Goal: Transaction & Acquisition: Purchase product/service

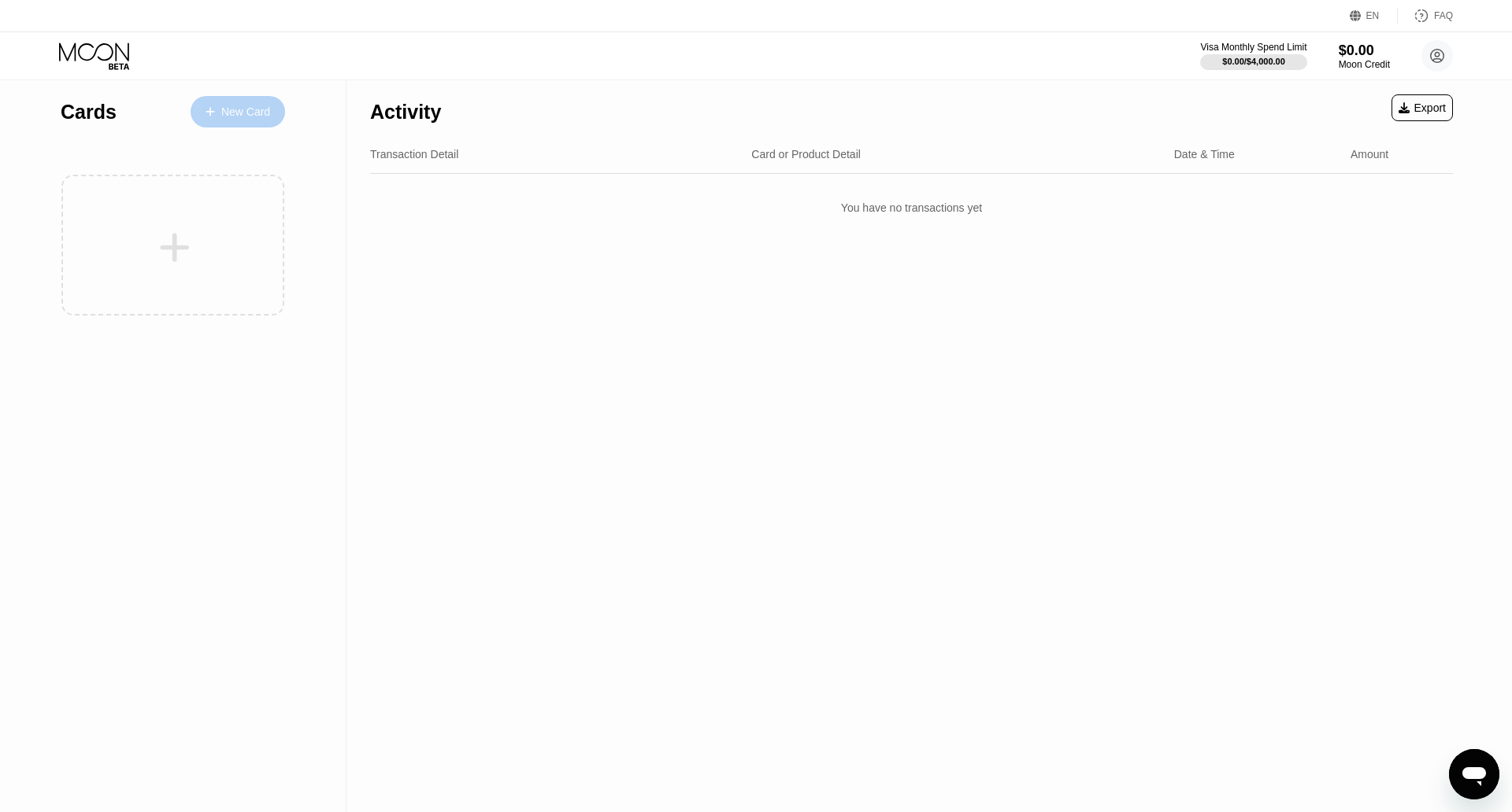
click at [239, 116] on div "New Card" at bounding box center [245, 111] width 48 height 13
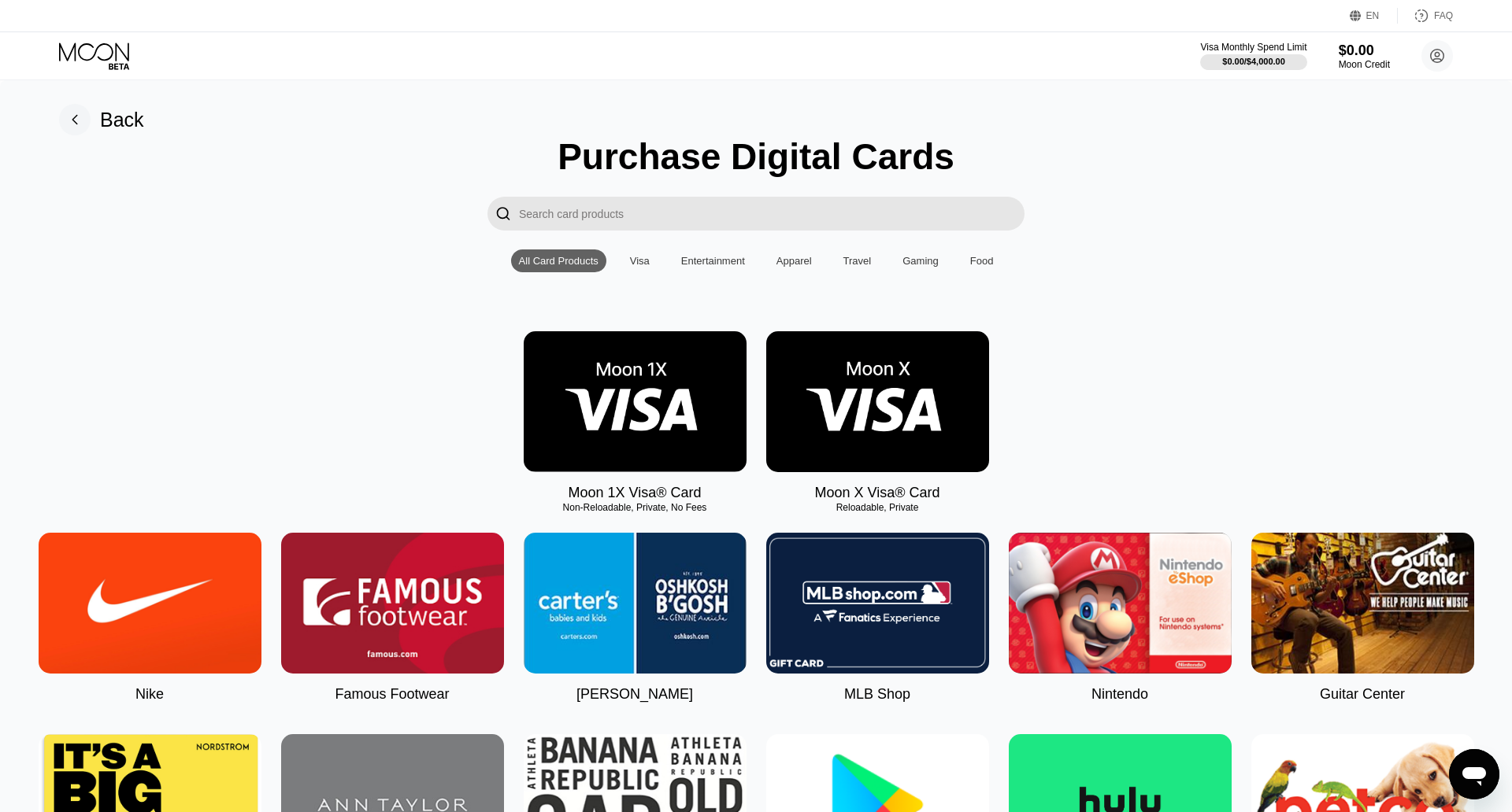
click at [889, 377] on img at bounding box center [878, 402] width 223 height 141
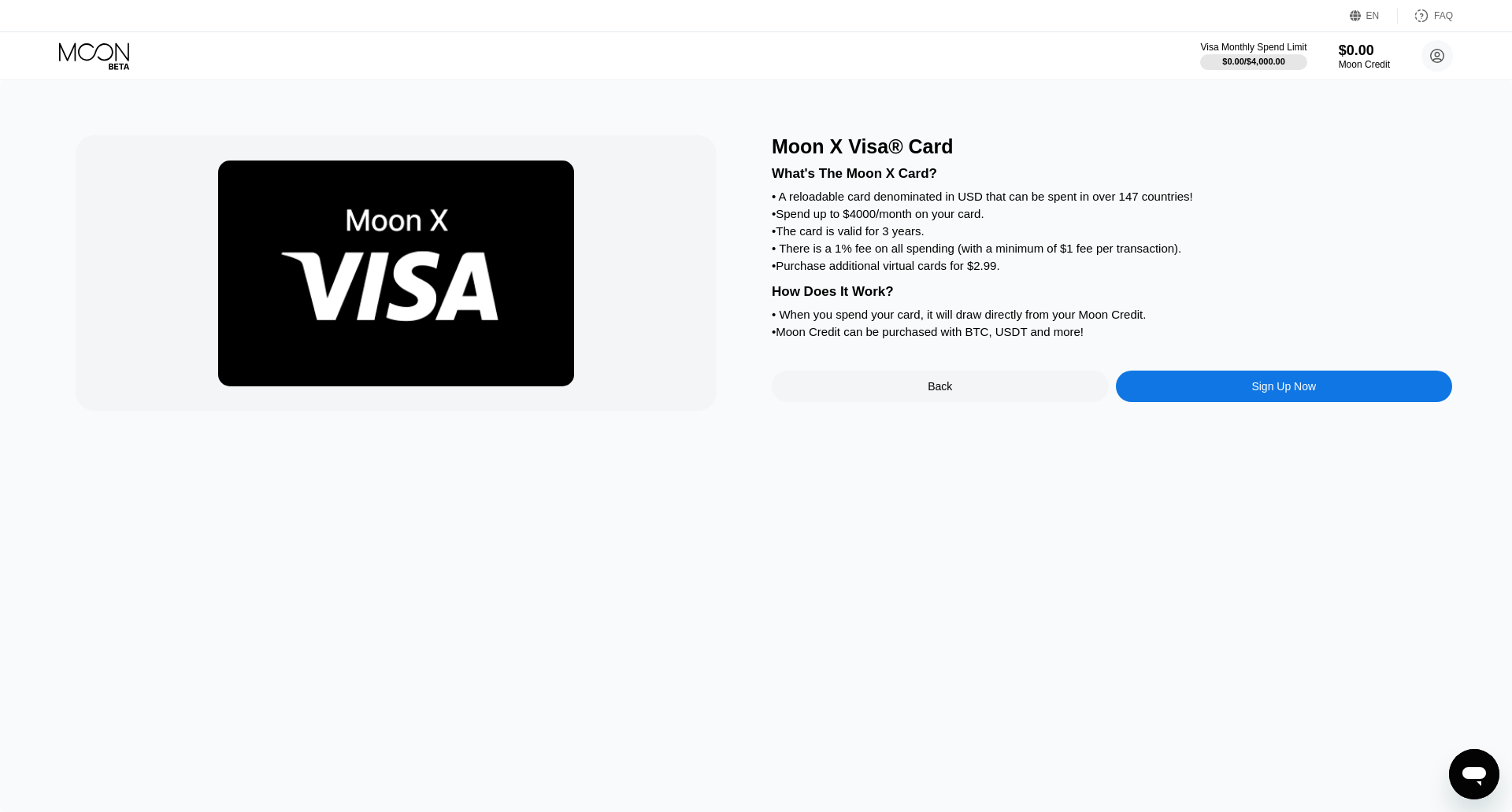
click at [1145, 403] on div "Sign Up Now" at bounding box center [1284, 386] width 337 height 31
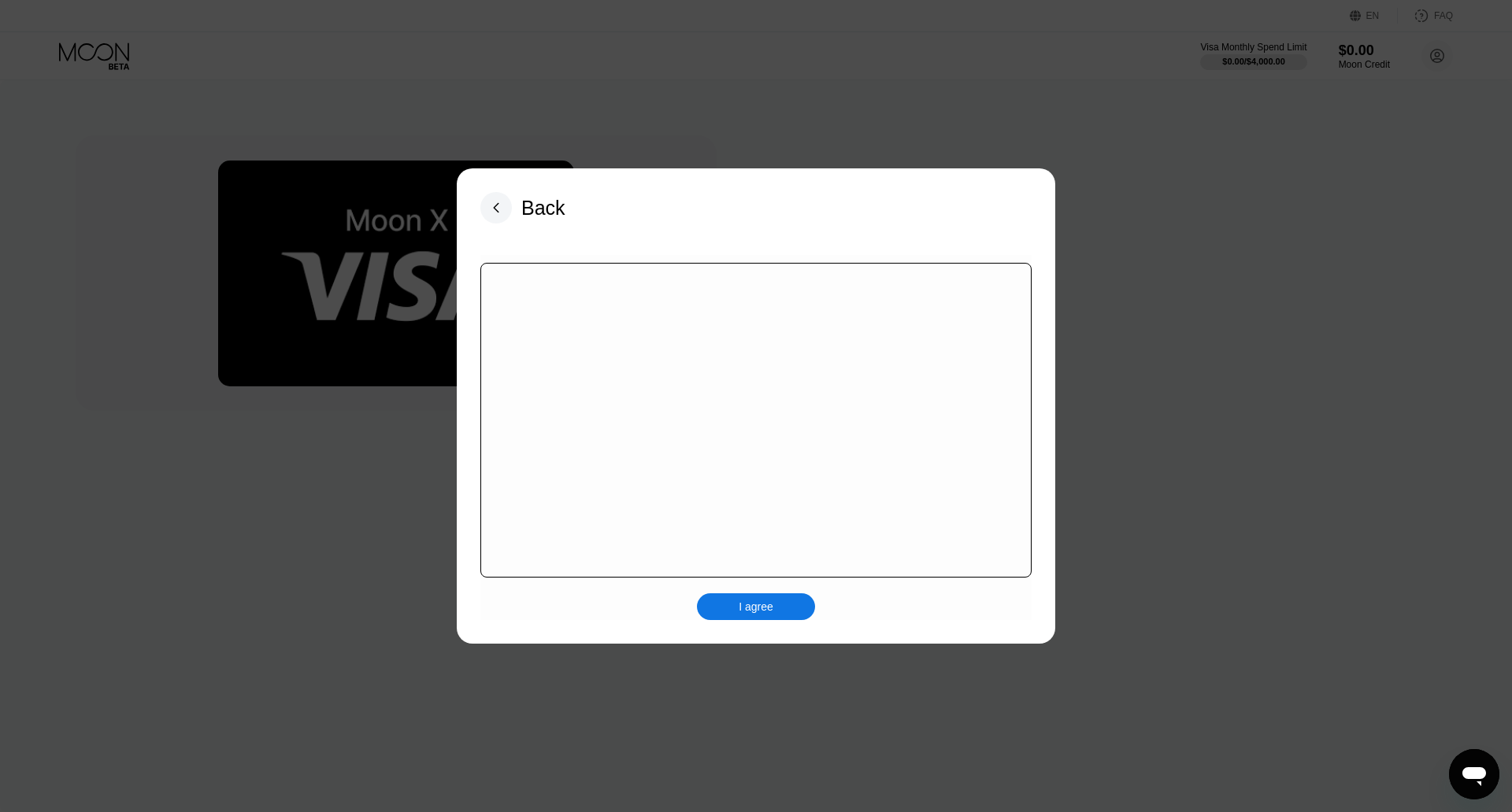
click at [758, 599] on div "I agree" at bounding box center [756, 606] width 35 height 14
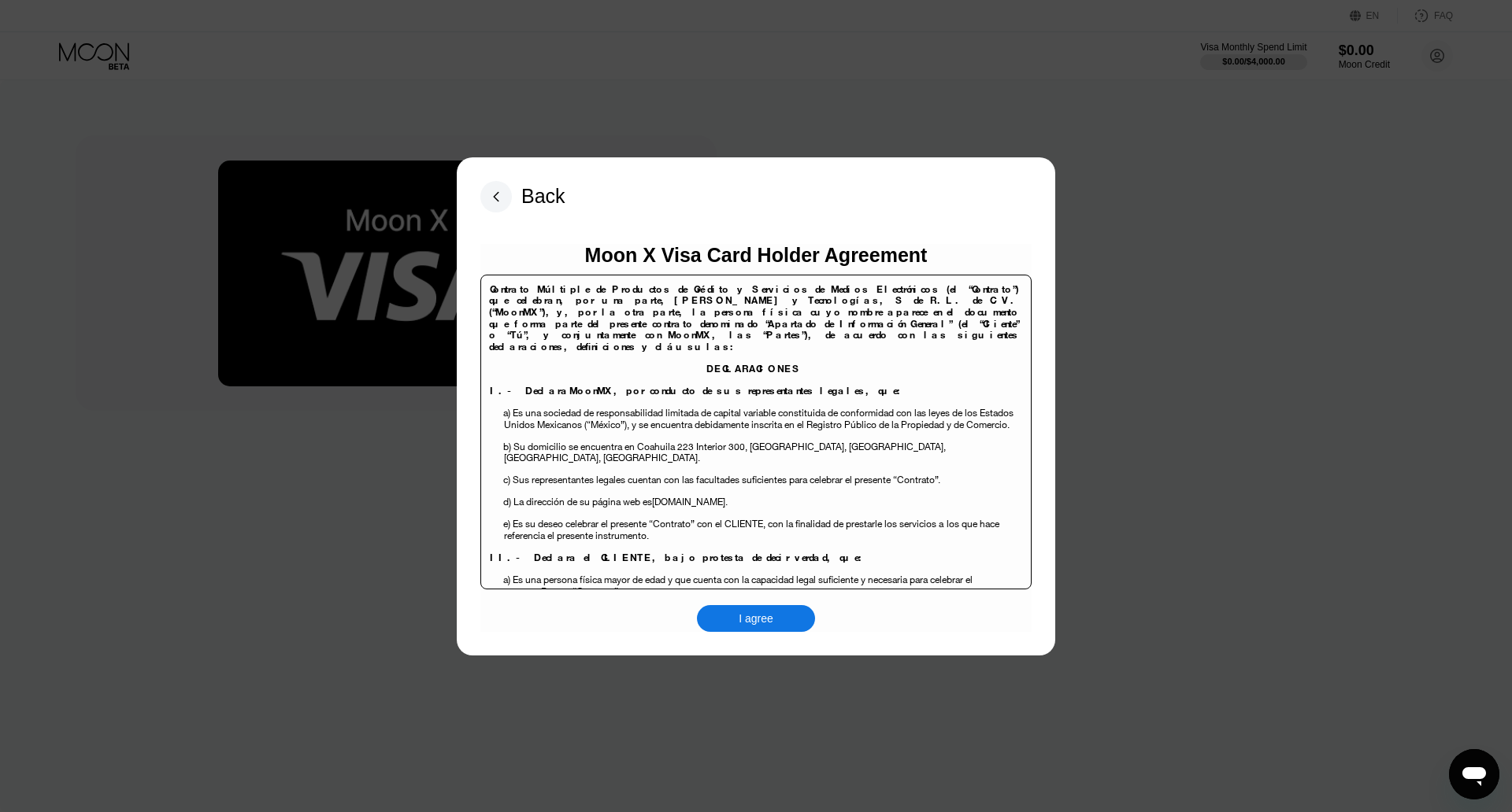
click at [741, 612] on div "I agree" at bounding box center [756, 619] width 35 height 14
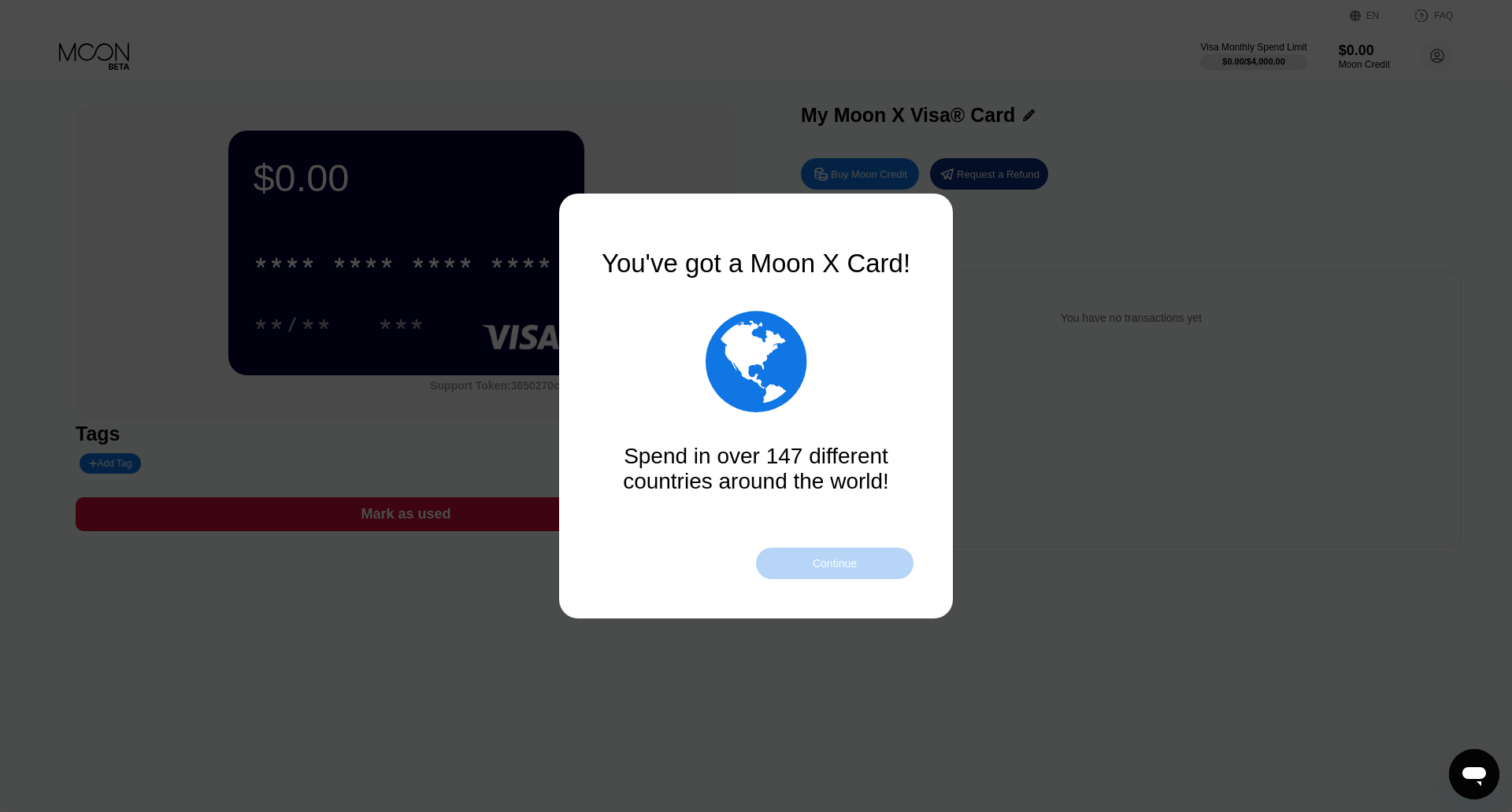
click at [812, 557] on div "Continue" at bounding box center [834, 563] width 44 height 13
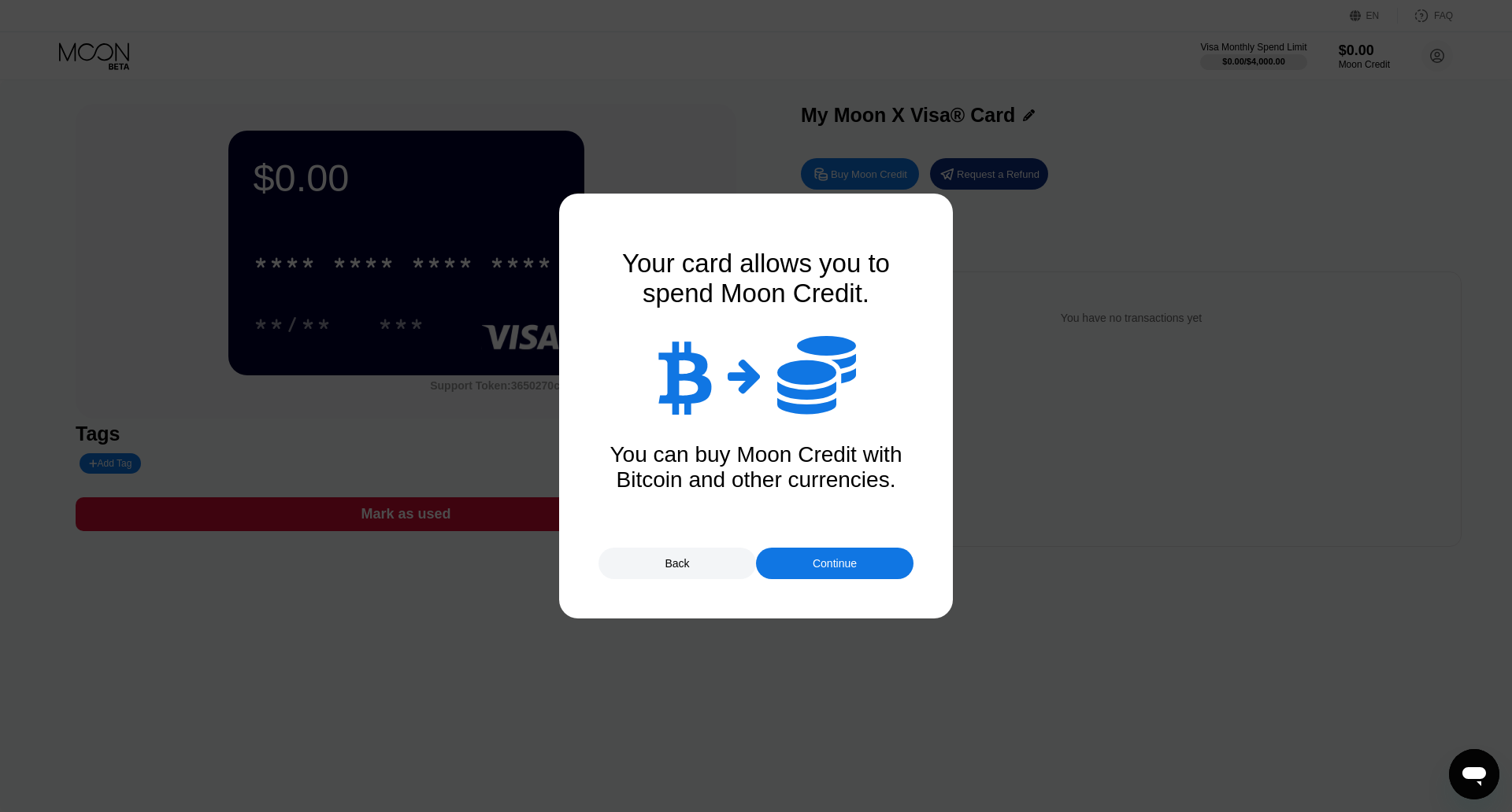
click at [812, 557] on div "Continue" at bounding box center [834, 563] width 44 height 13
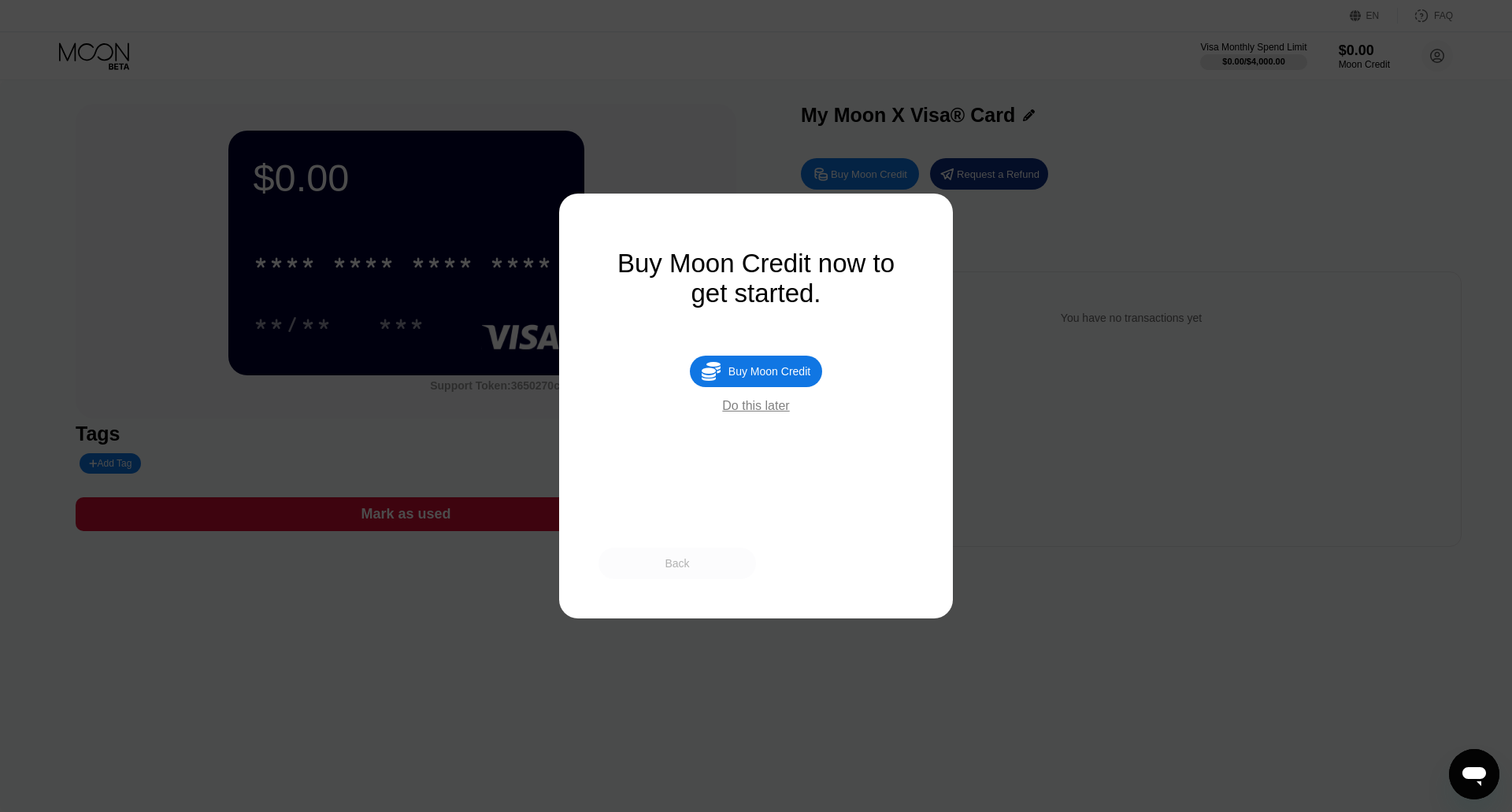
click at [705, 548] on div "Back" at bounding box center [677, 563] width 157 height 31
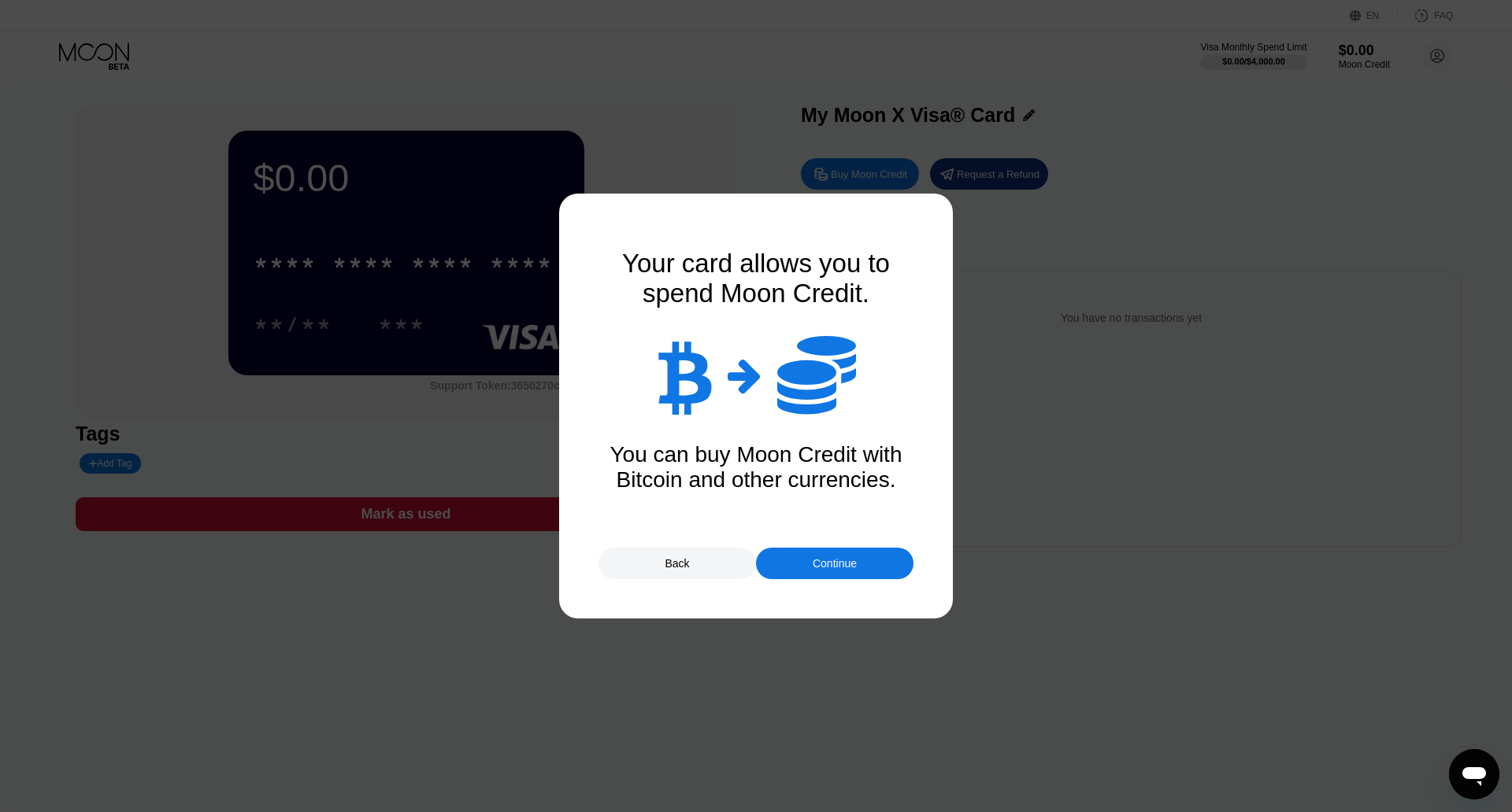
click at [1079, 235] on div at bounding box center [756, 406] width 1512 height 812
click at [828, 557] on div "Continue" at bounding box center [834, 563] width 44 height 13
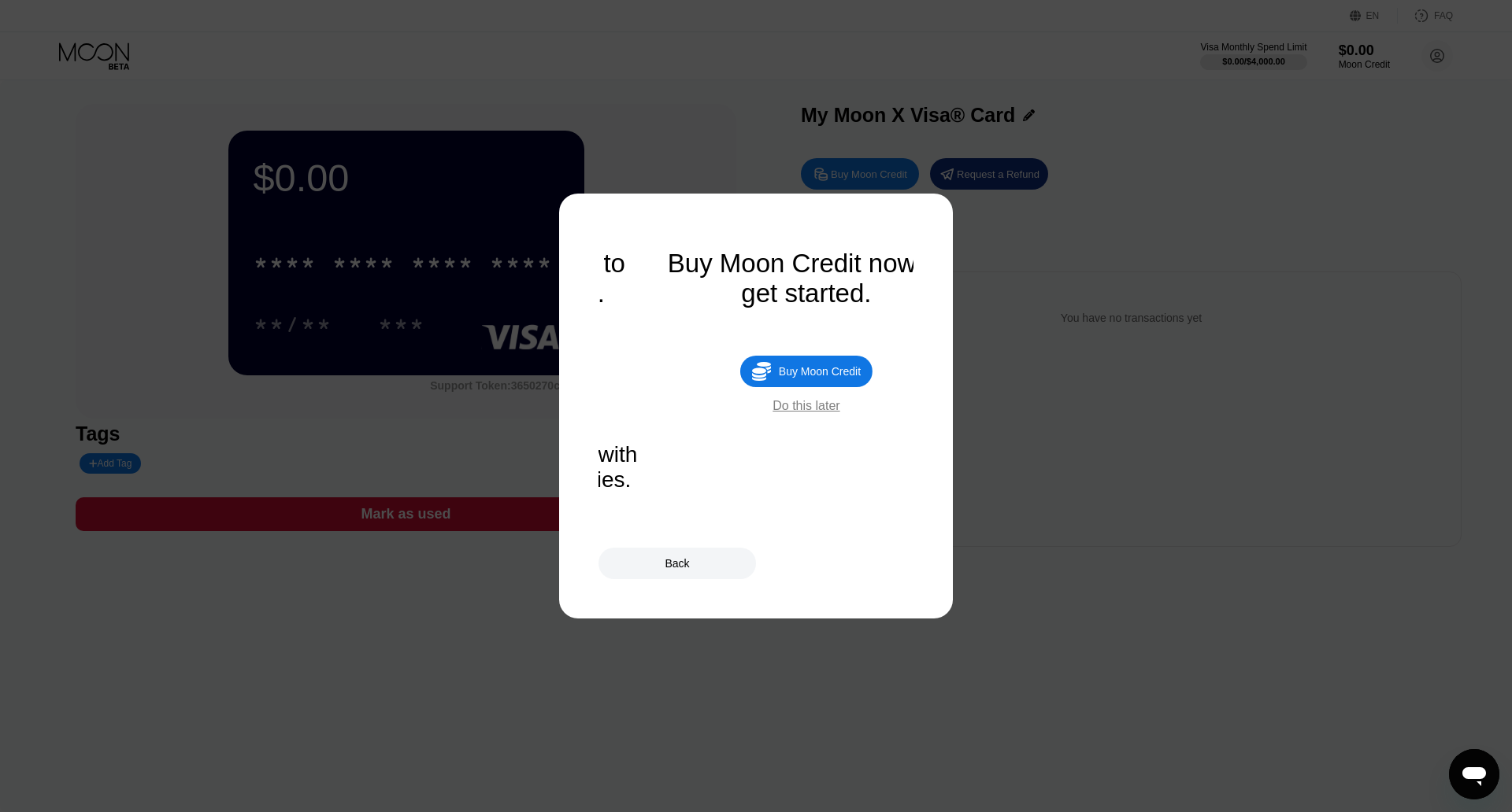
click at [668, 548] on div "Back" at bounding box center [677, 563] width 157 height 31
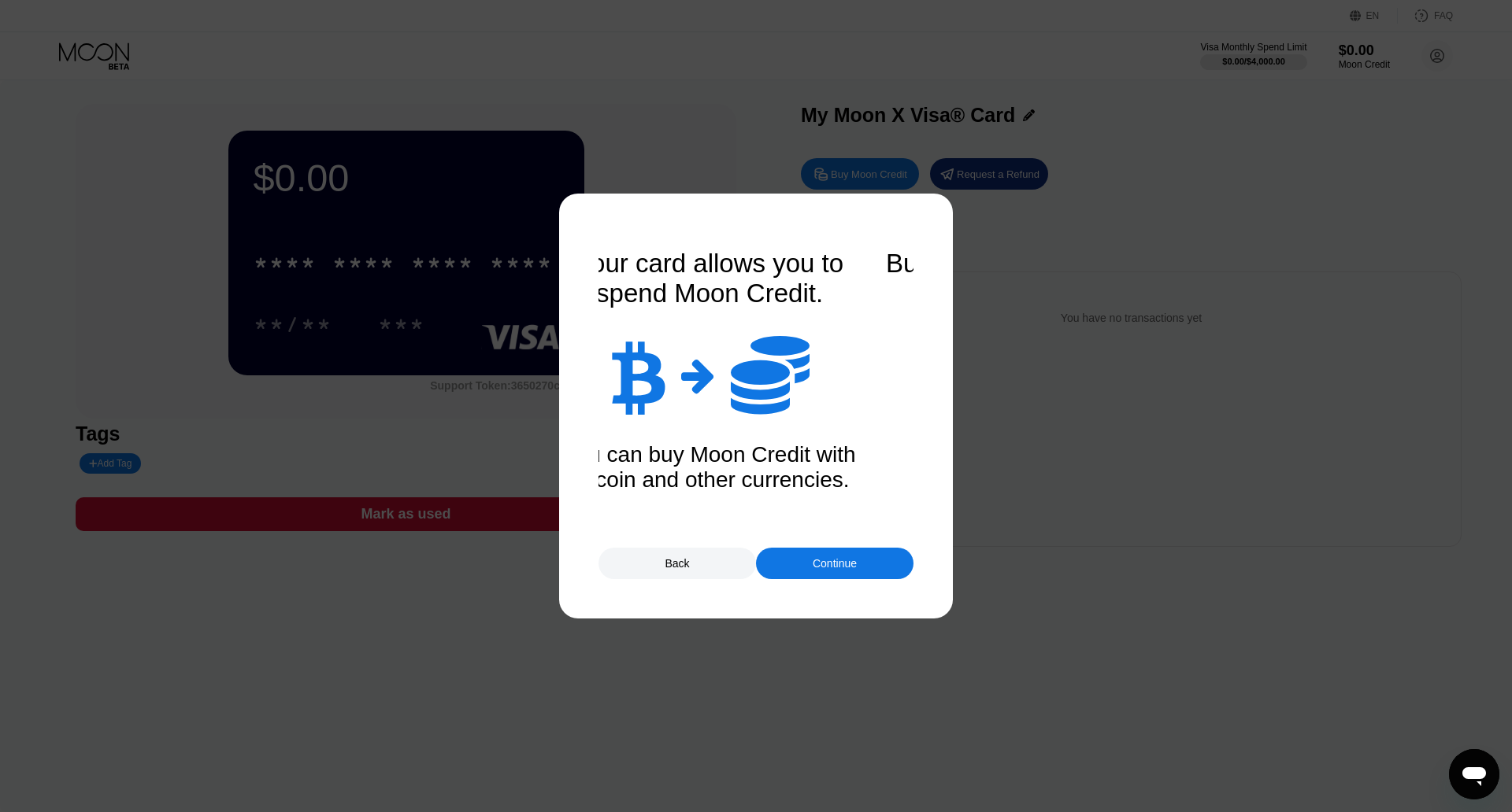
click at [669, 548] on div "Back" at bounding box center [677, 563] width 157 height 31
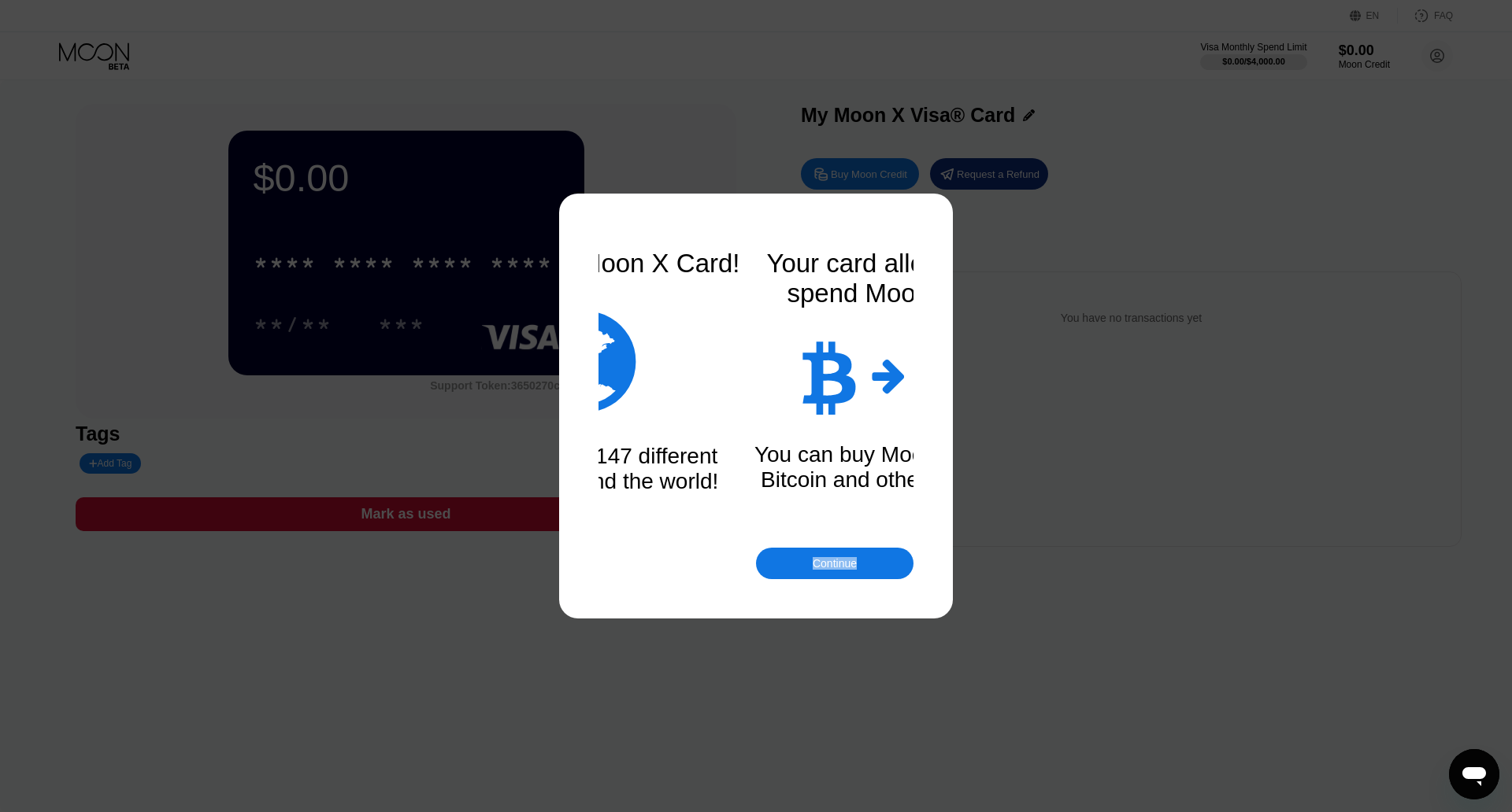
click at [669, 548] on div "Continue" at bounding box center [756, 563] width 314 height 31
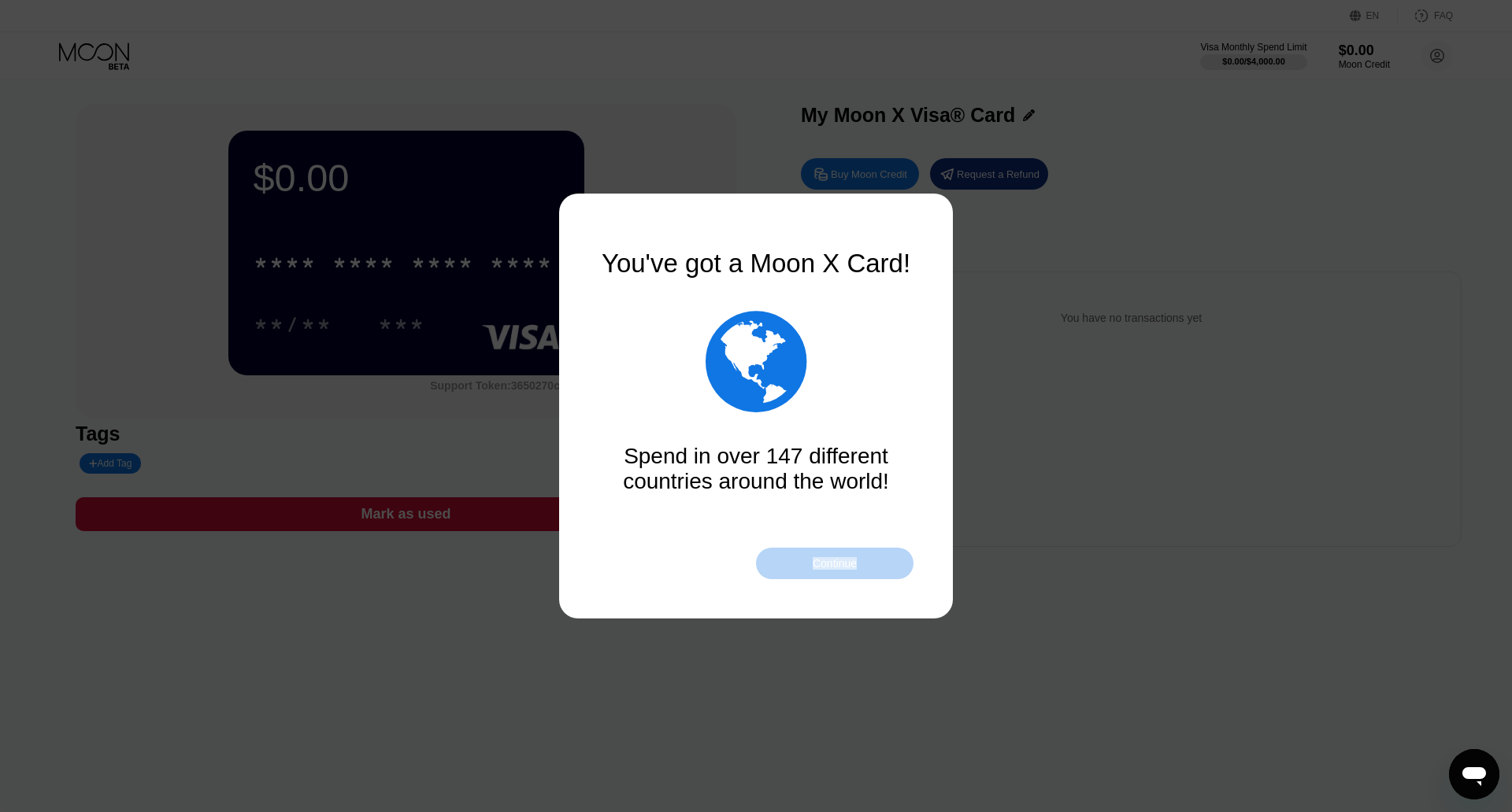
drag, startPoint x: 669, startPoint y: 542, endPoint x: 838, endPoint y: 534, distance: 169.2
click at [838, 557] on div "Continue" at bounding box center [834, 563] width 44 height 13
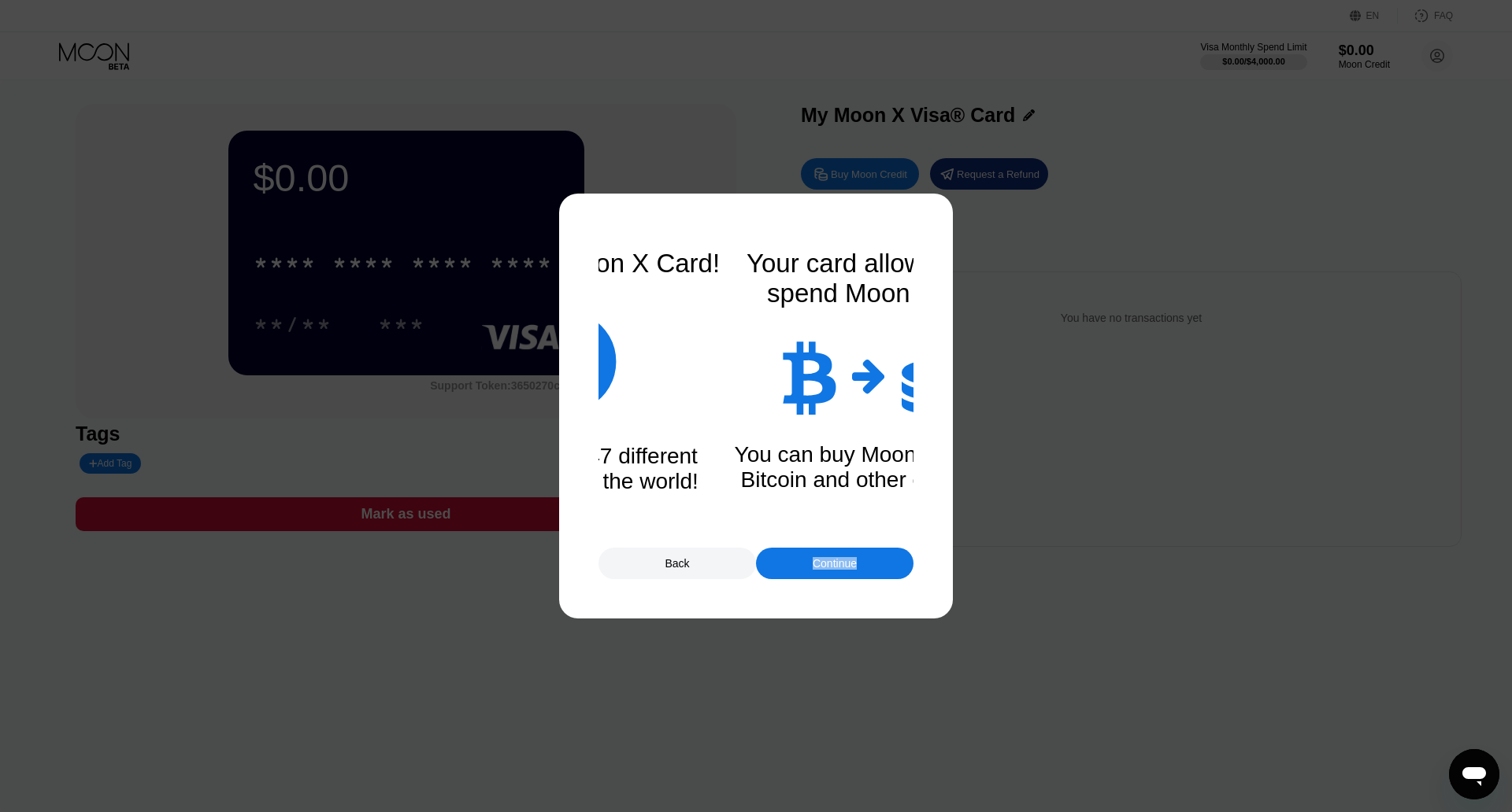
click at [838, 557] on div "Continue" at bounding box center [834, 563] width 44 height 13
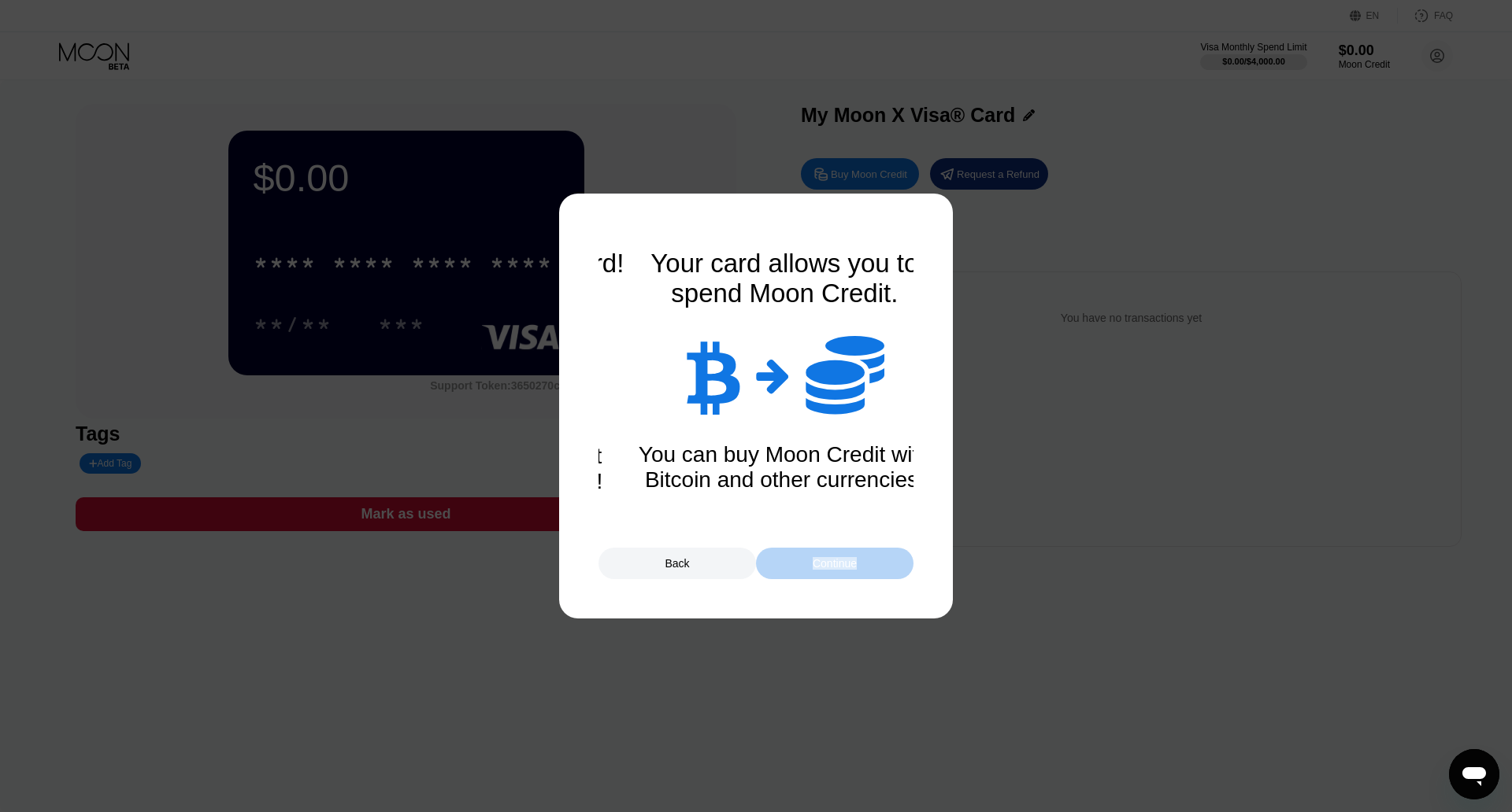
click at [837, 557] on div "Continue" at bounding box center [834, 563] width 44 height 13
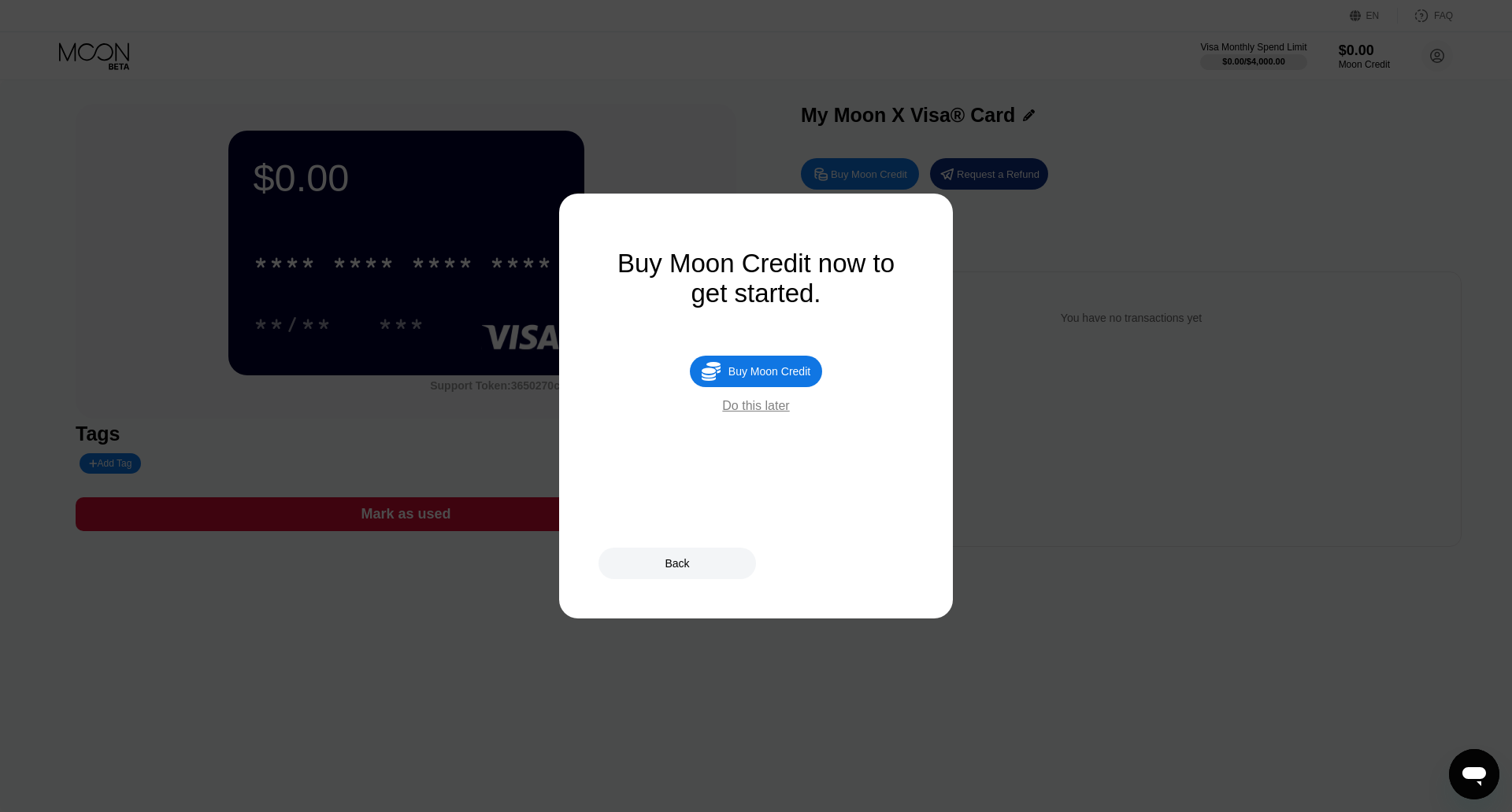
click at [763, 399] on div "Do this later" at bounding box center [755, 406] width 67 height 14
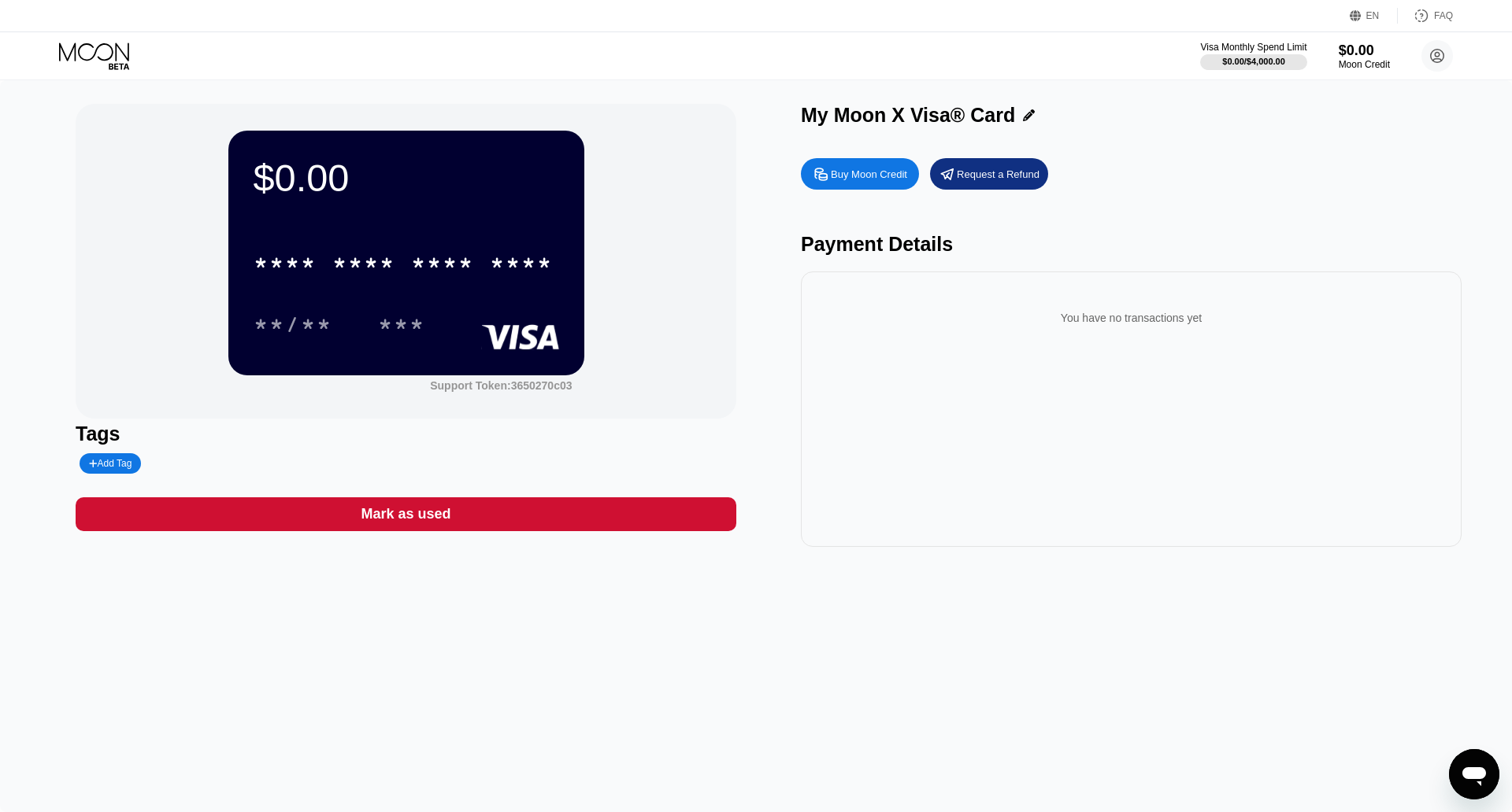
click at [128, 469] on div "Add Tag" at bounding box center [110, 463] width 42 height 11
click at [295, 430] on div "Tags" at bounding box center [405, 434] width 661 height 22
click at [564, 472] on div "Tags" at bounding box center [405, 447] width 661 height 51
click at [571, 403] on div "$0.00 * * * * * * * * * * * * **** **/** *** Support Token: 3650270c03" at bounding box center [405, 261] width 661 height 314
click at [1172, 151] on div "My Moon X Visa® Card Buy Moon Credit Request a Refund Payment Details You have …" at bounding box center [1131, 325] width 661 height 443
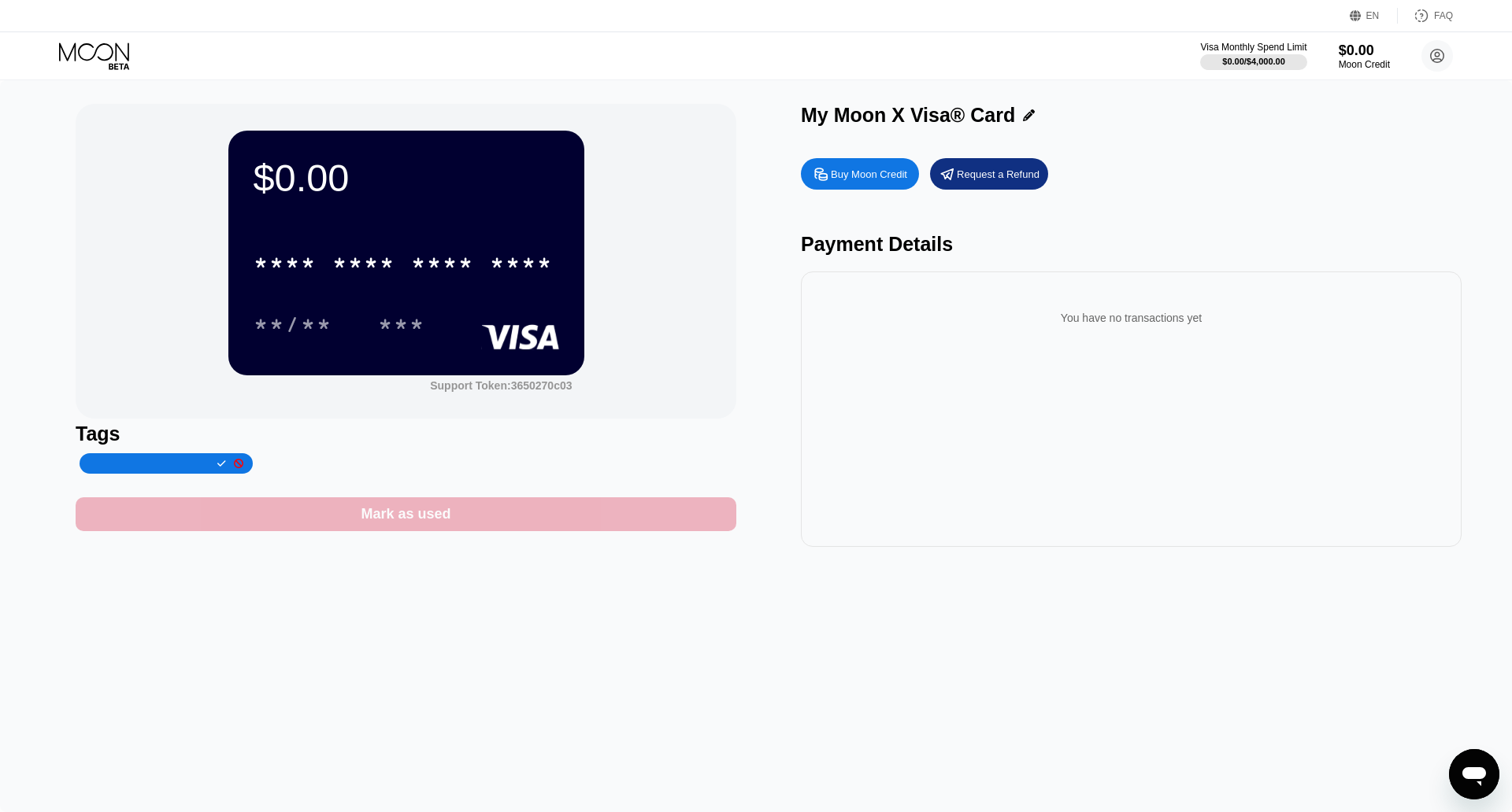
click at [427, 512] on div "Mark as used" at bounding box center [405, 514] width 90 height 18
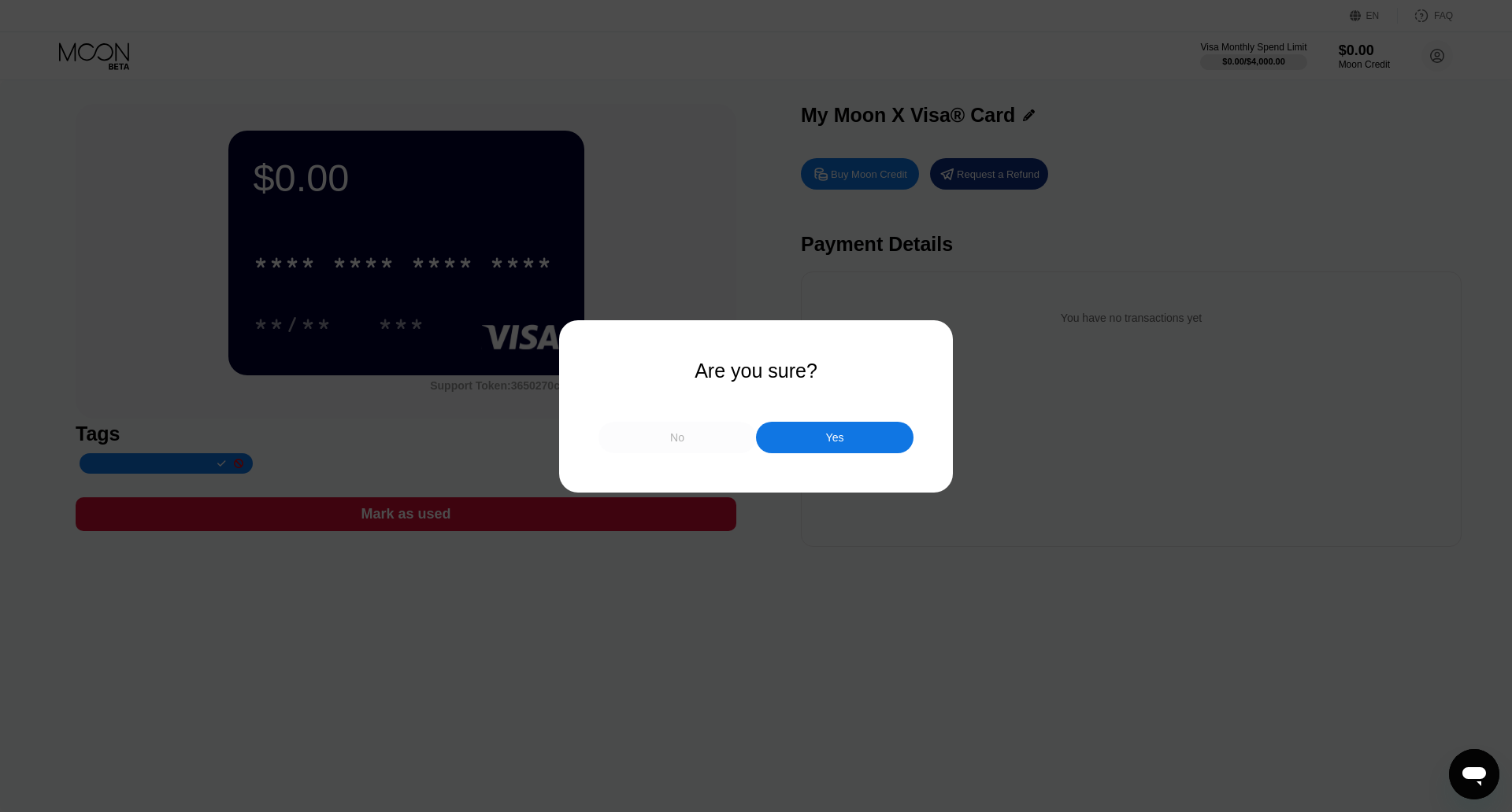
click at [696, 422] on div "No" at bounding box center [677, 437] width 157 height 31
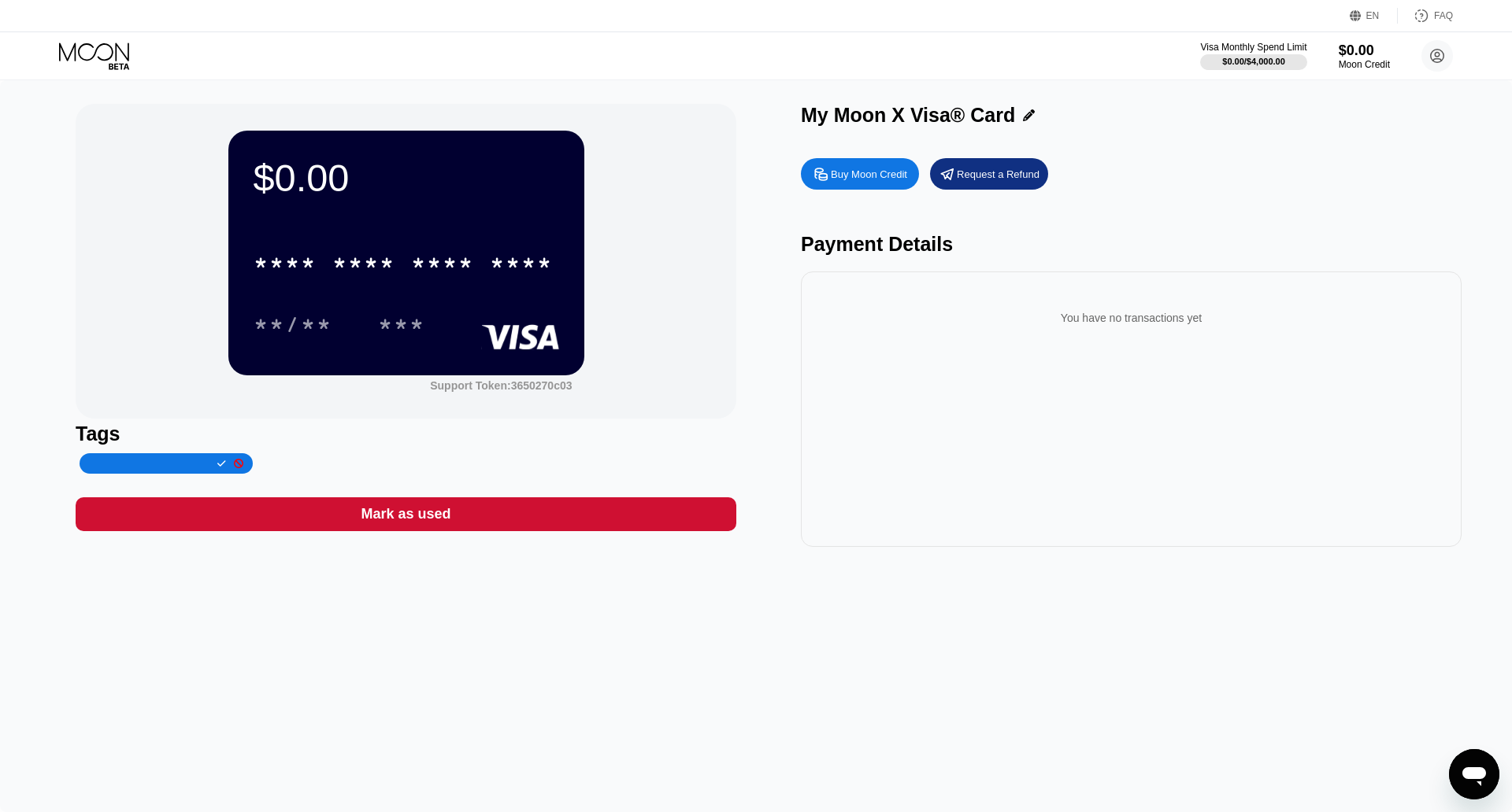
click at [79, 45] on icon at bounding box center [95, 56] width 73 height 28
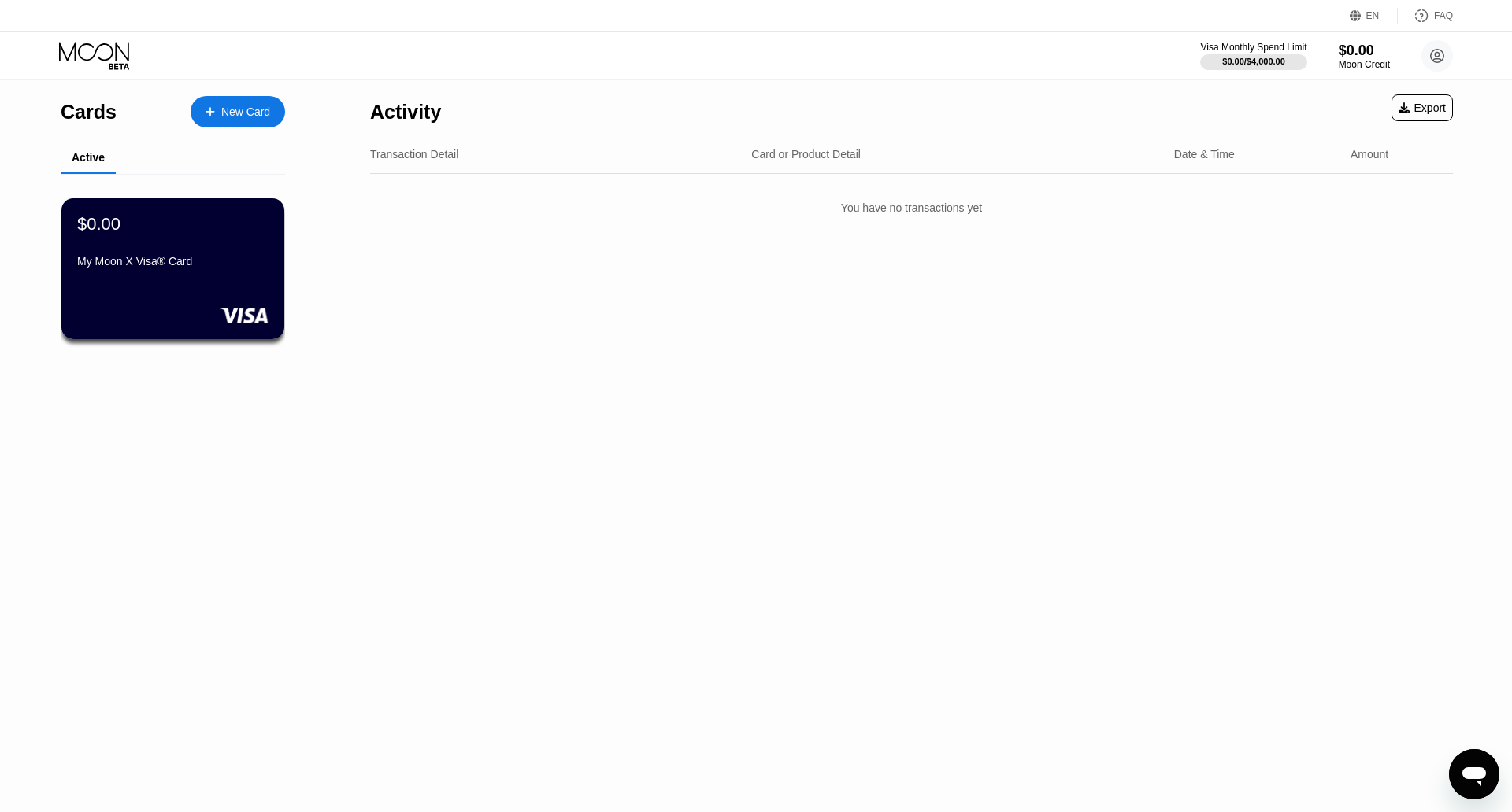
click at [262, 117] on div "New Card" at bounding box center [245, 111] width 48 height 13
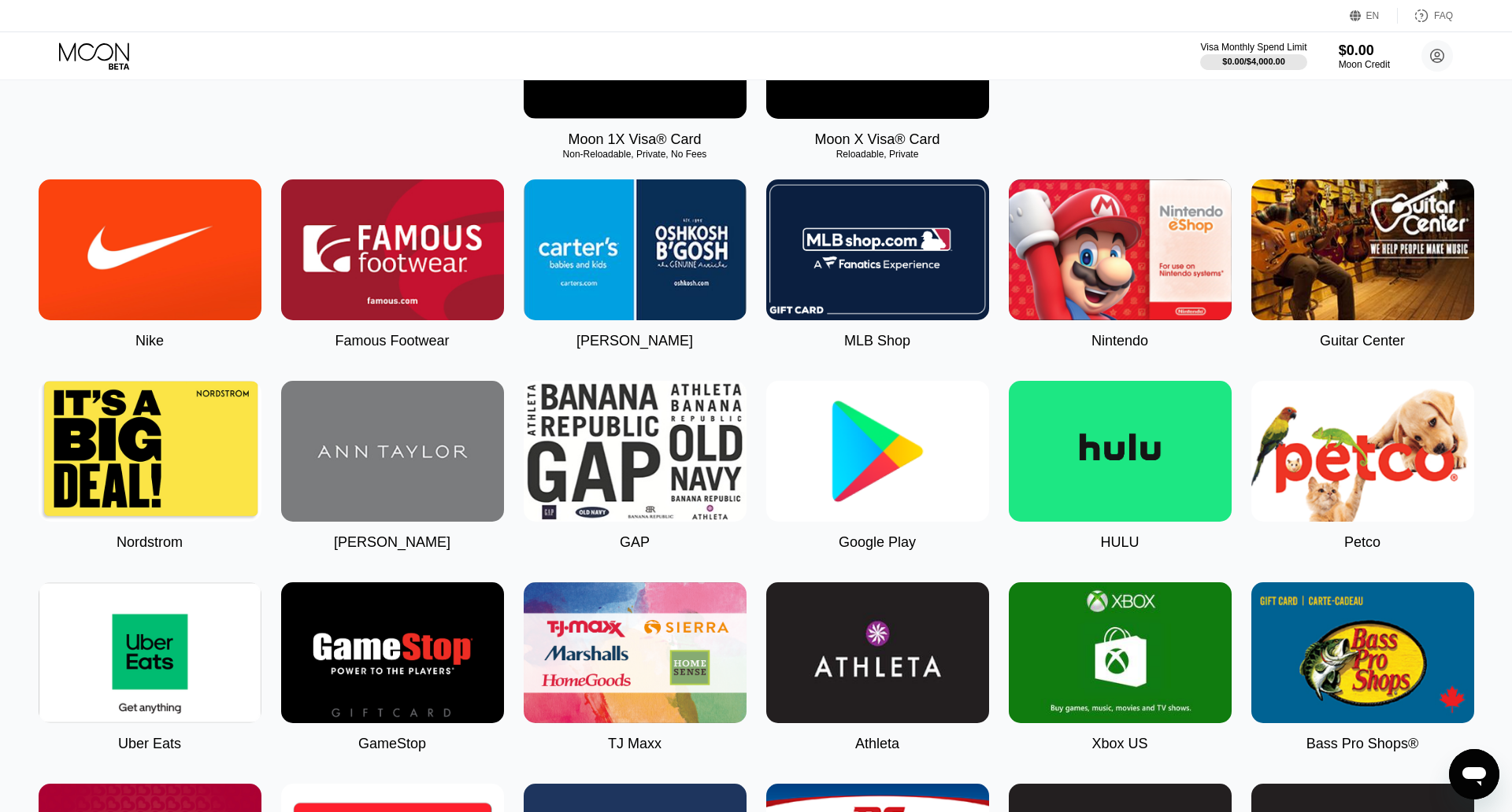
scroll to position [473, 0]
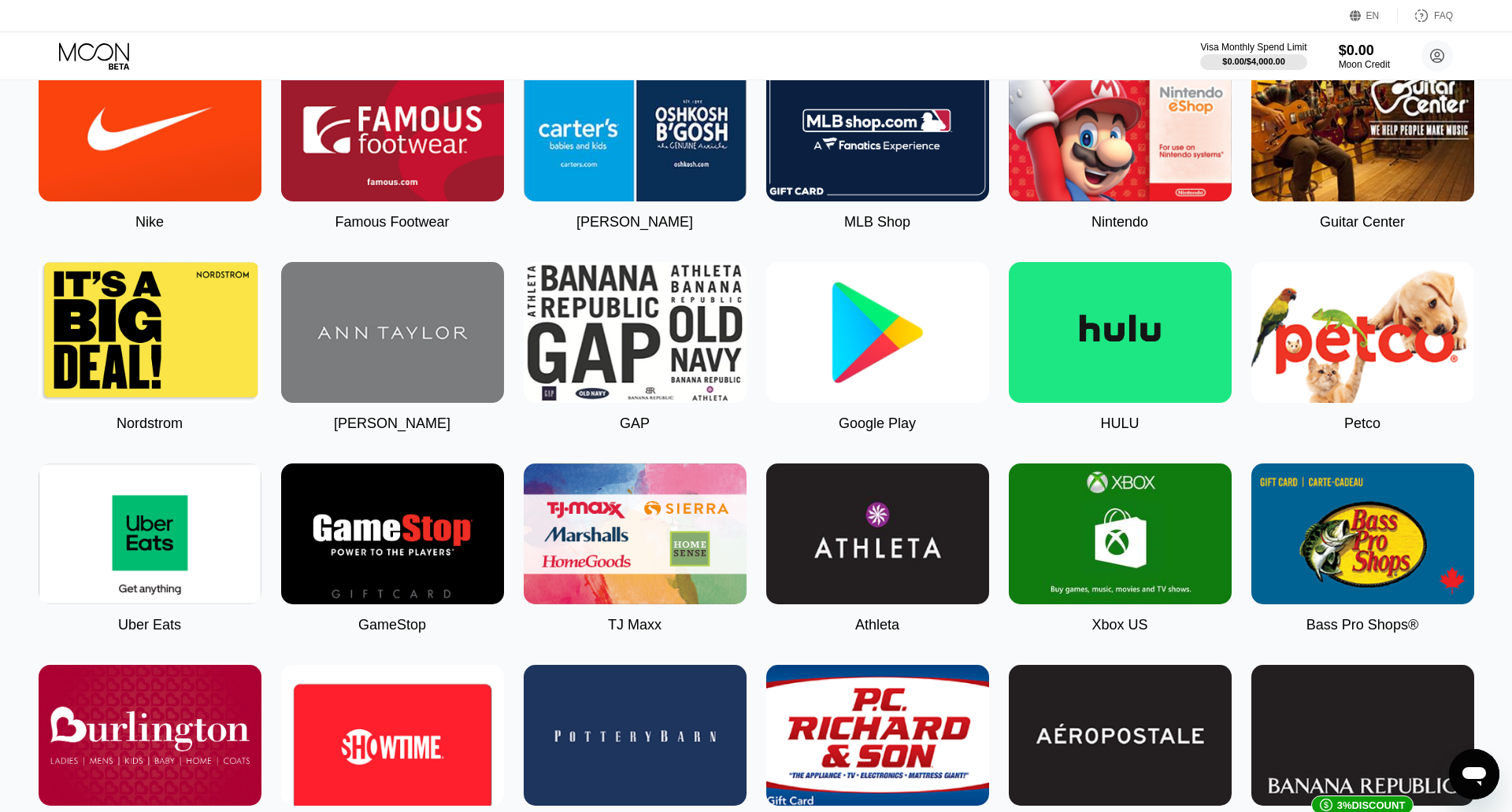
click at [937, 349] on img at bounding box center [878, 332] width 223 height 141
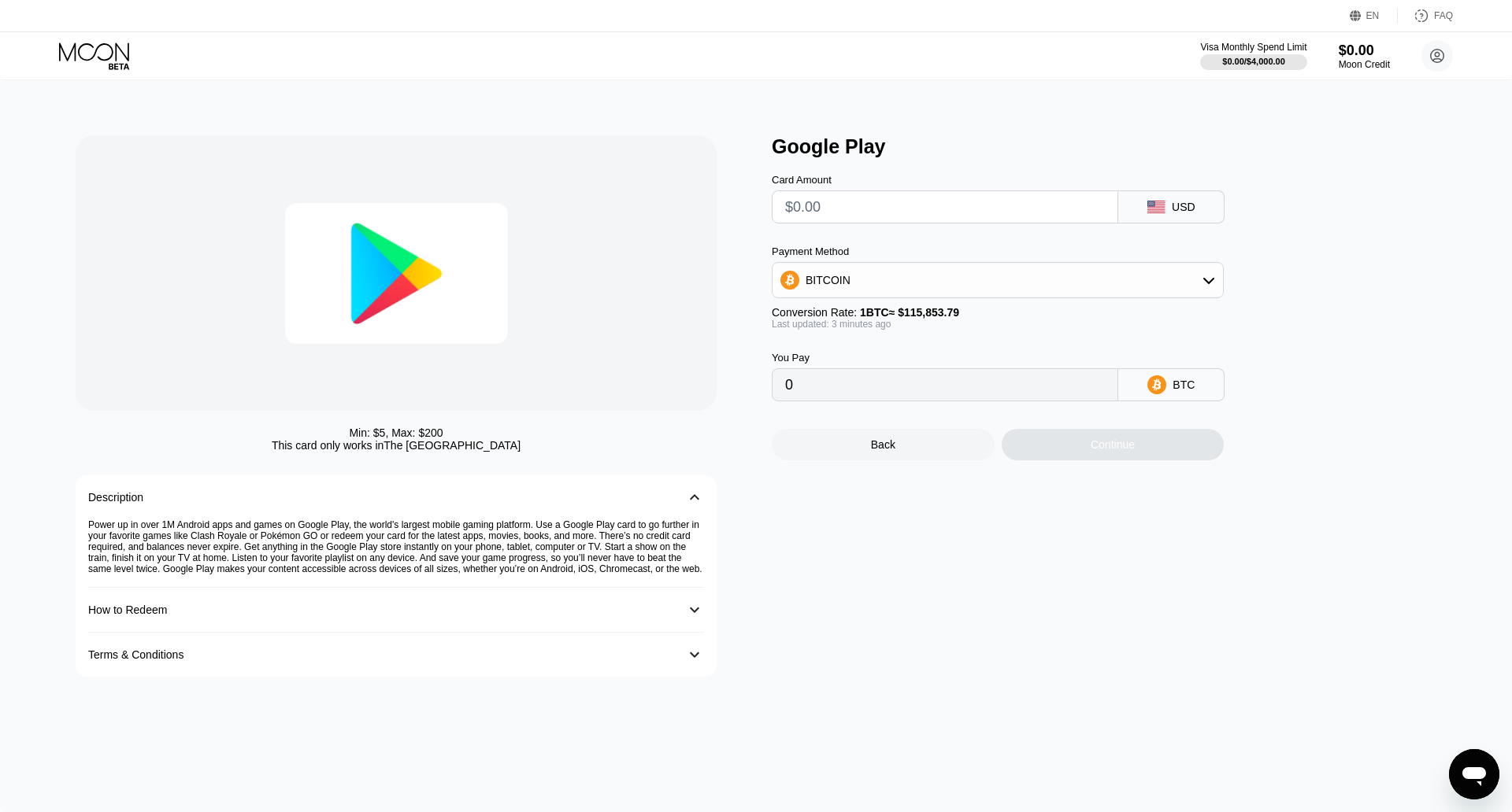
click at [1131, 290] on div "BITCOIN" at bounding box center [997, 280] width 450 height 31
click at [1113, 350] on div "USDT on TRON" at bounding box center [997, 358] width 442 height 31
type input "0.00"
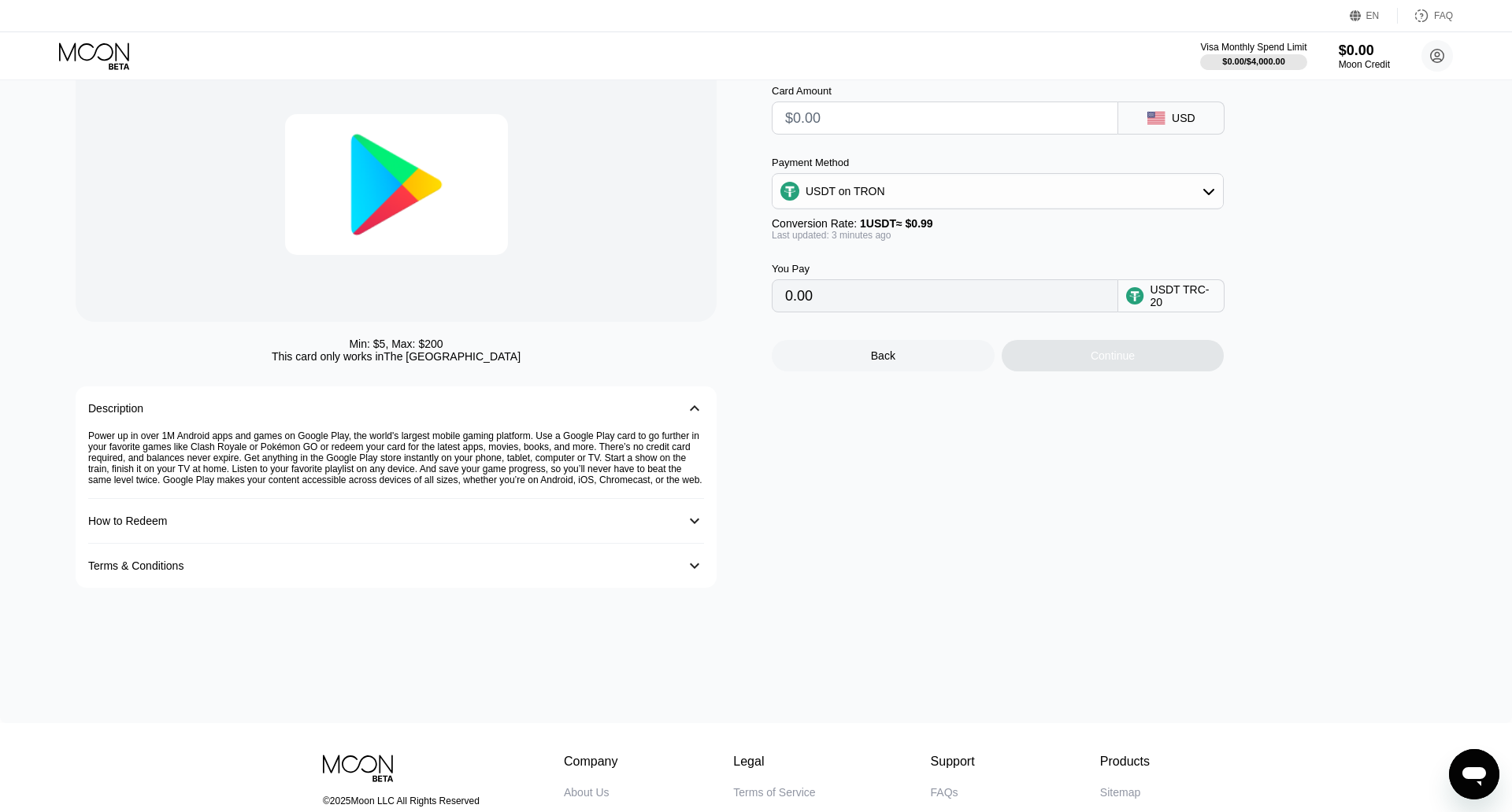
scroll to position [85, 0]
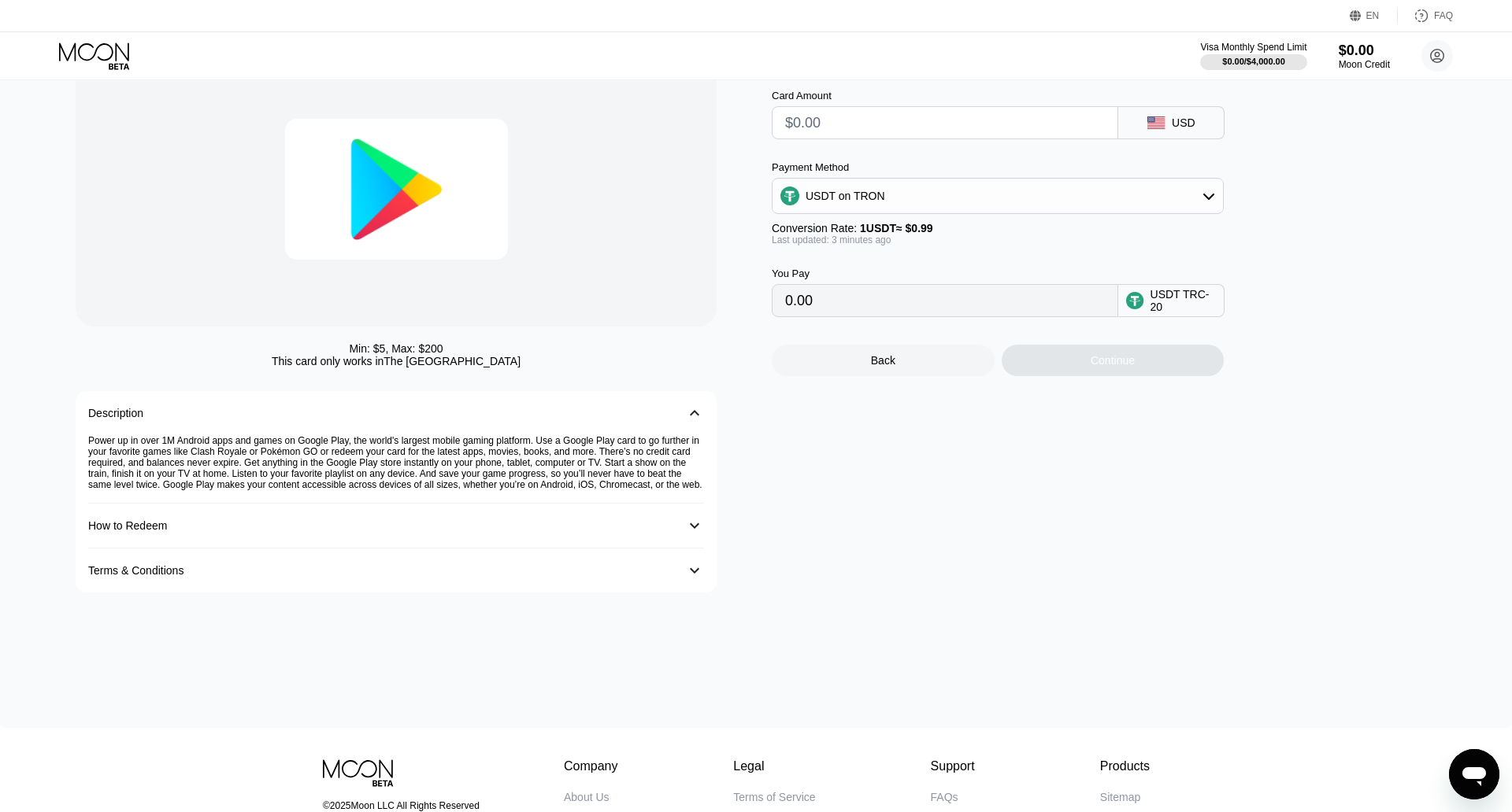
click at [873, 367] on div "Back" at bounding box center [883, 360] width 24 height 13
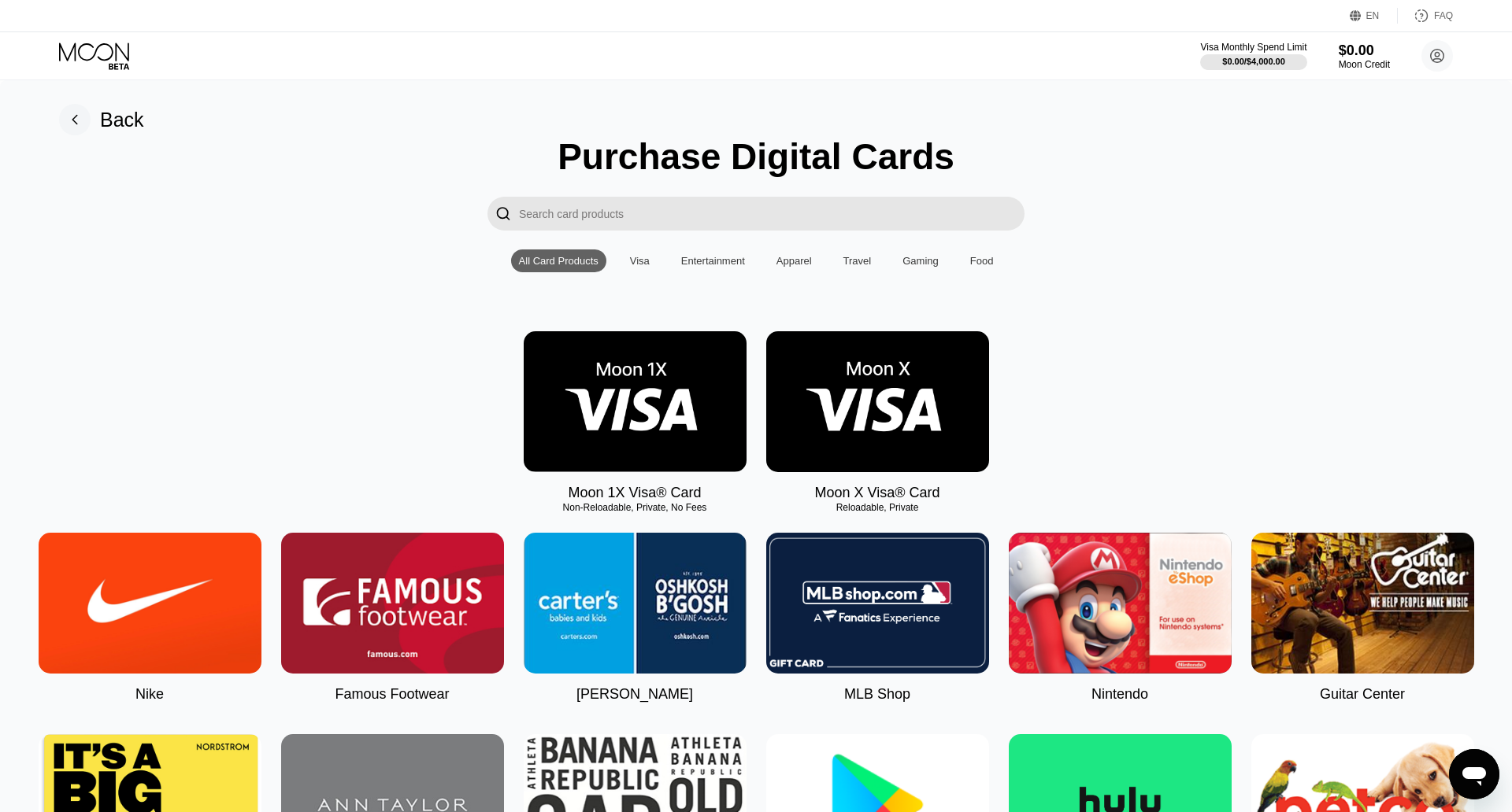
click at [105, 121] on div "Back" at bounding box center [122, 120] width 44 height 22
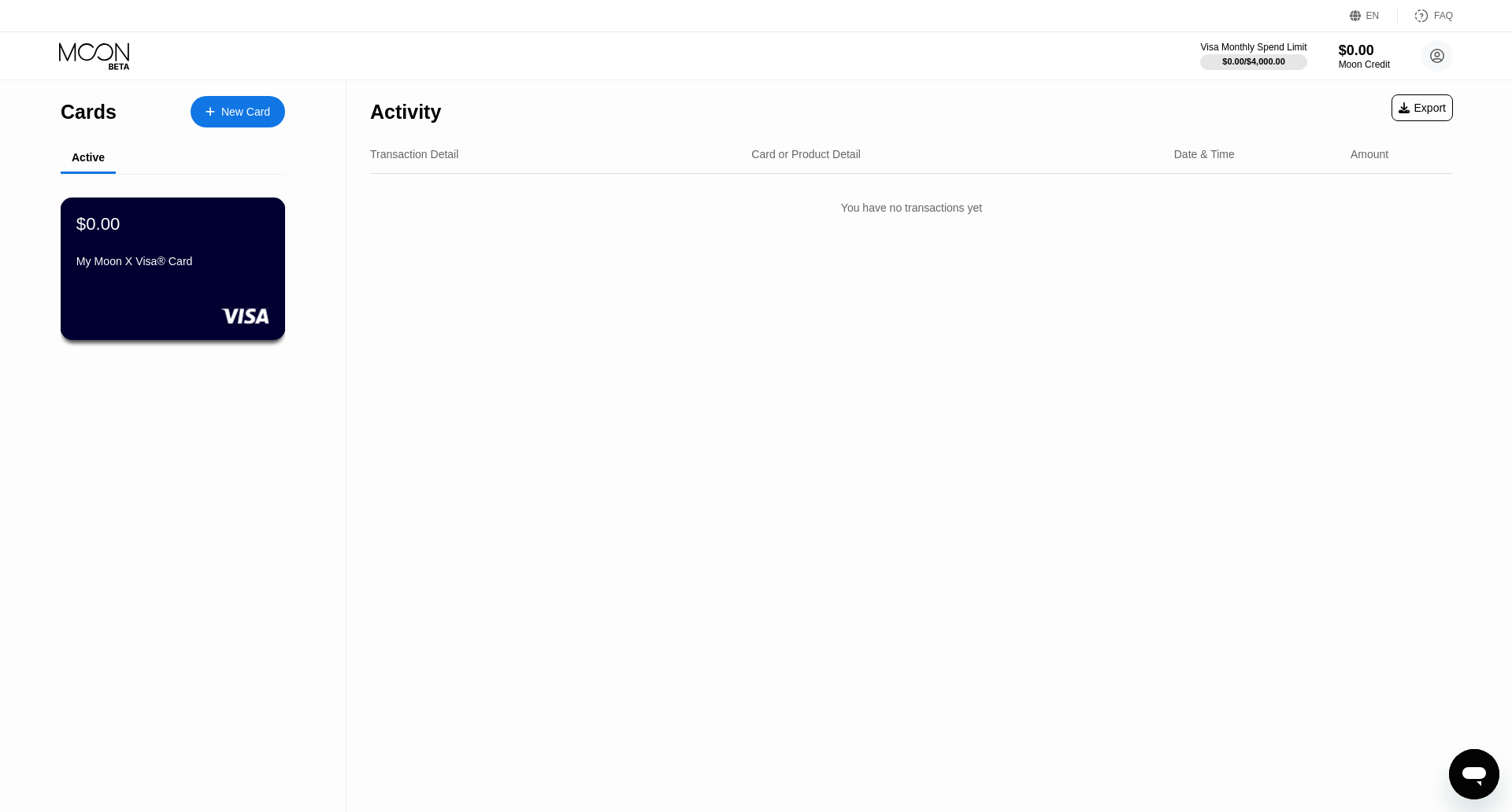
click at [183, 266] on div "My Moon X Visa® Card" at bounding box center [172, 261] width 193 height 13
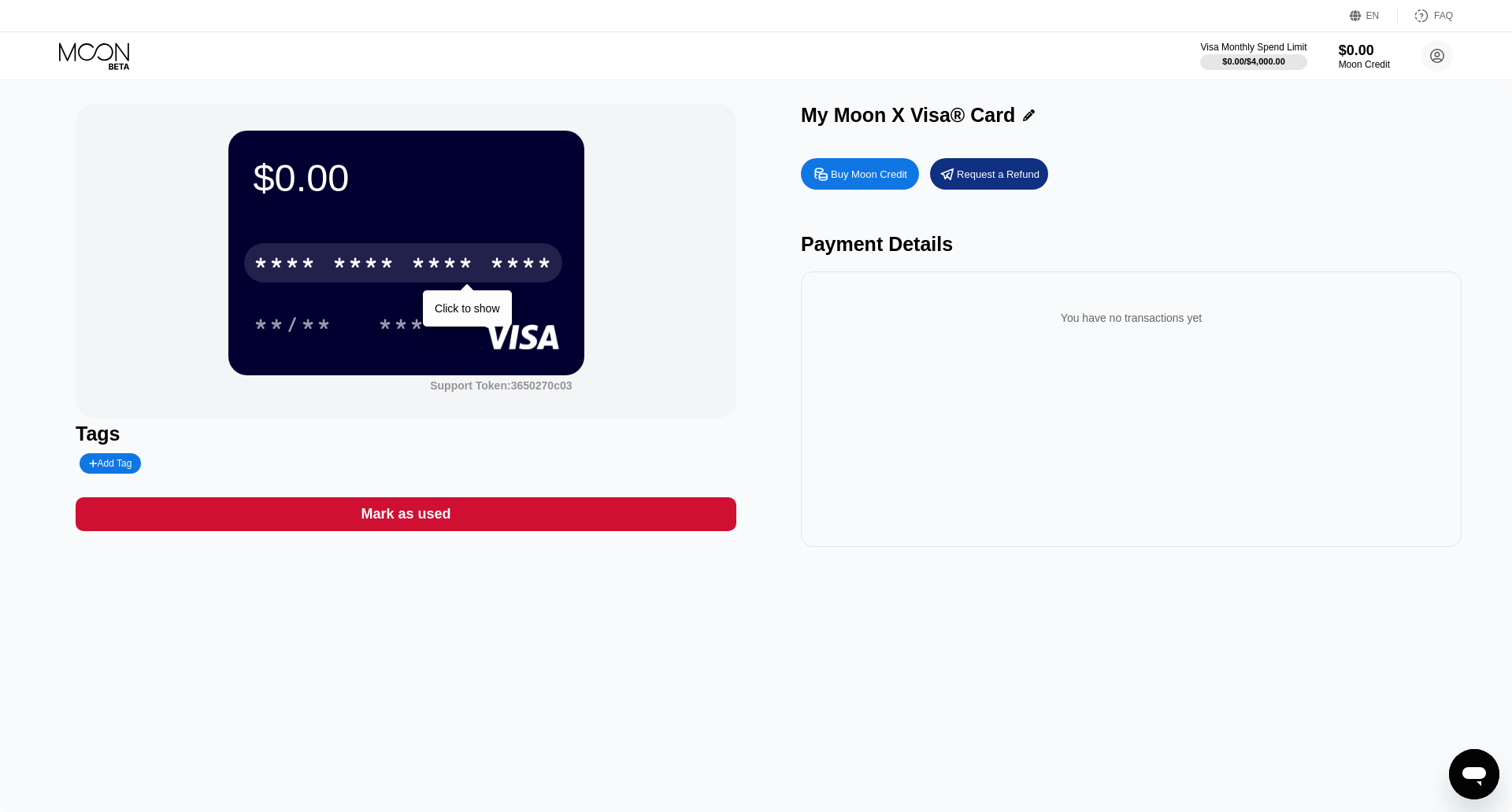
click at [403, 259] on div "* * * * * * * * * * * * ****" at bounding box center [403, 263] width 318 height 40
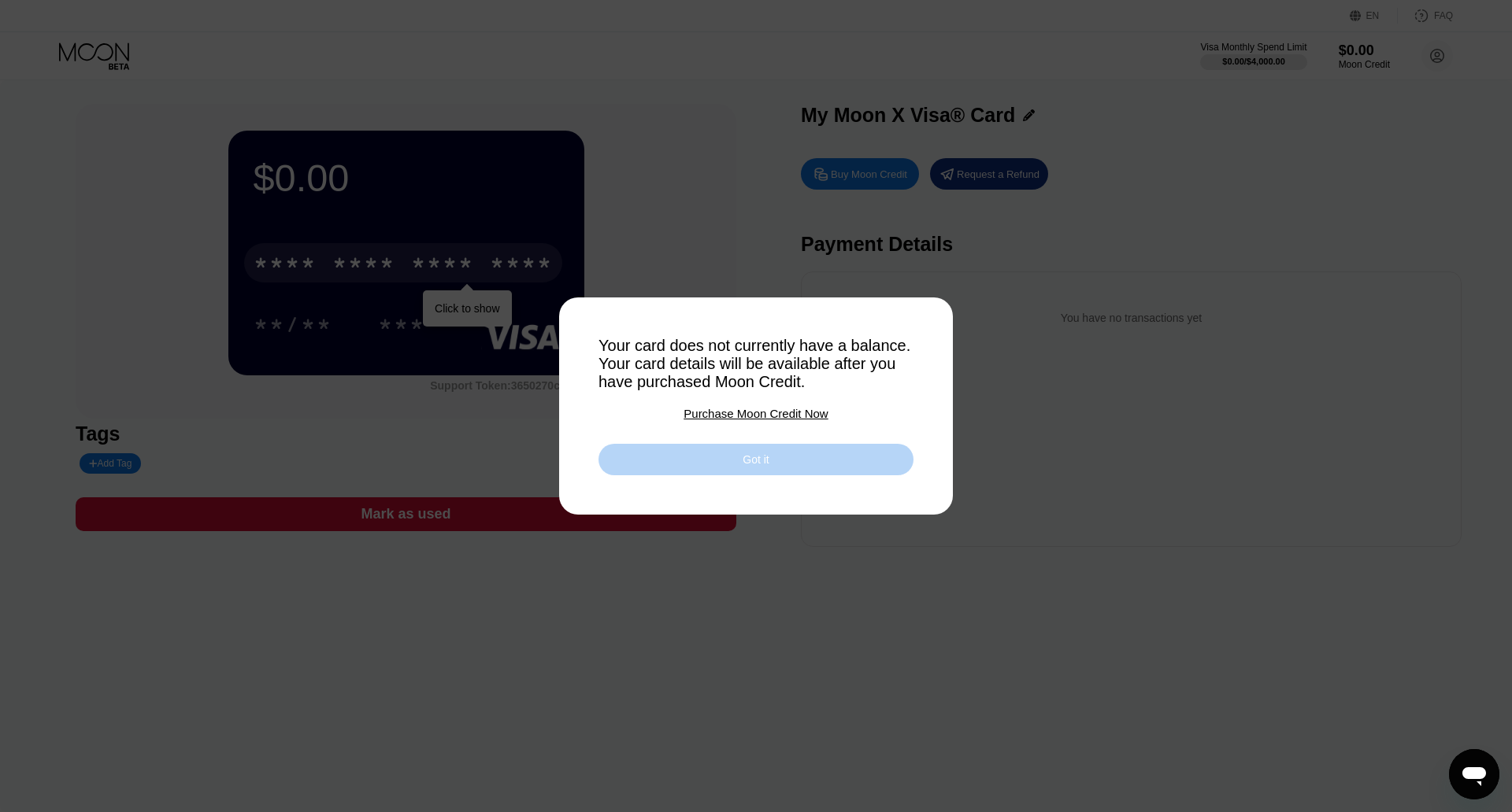
click at [749, 453] on div "Got it" at bounding box center [755, 460] width 26 height 14
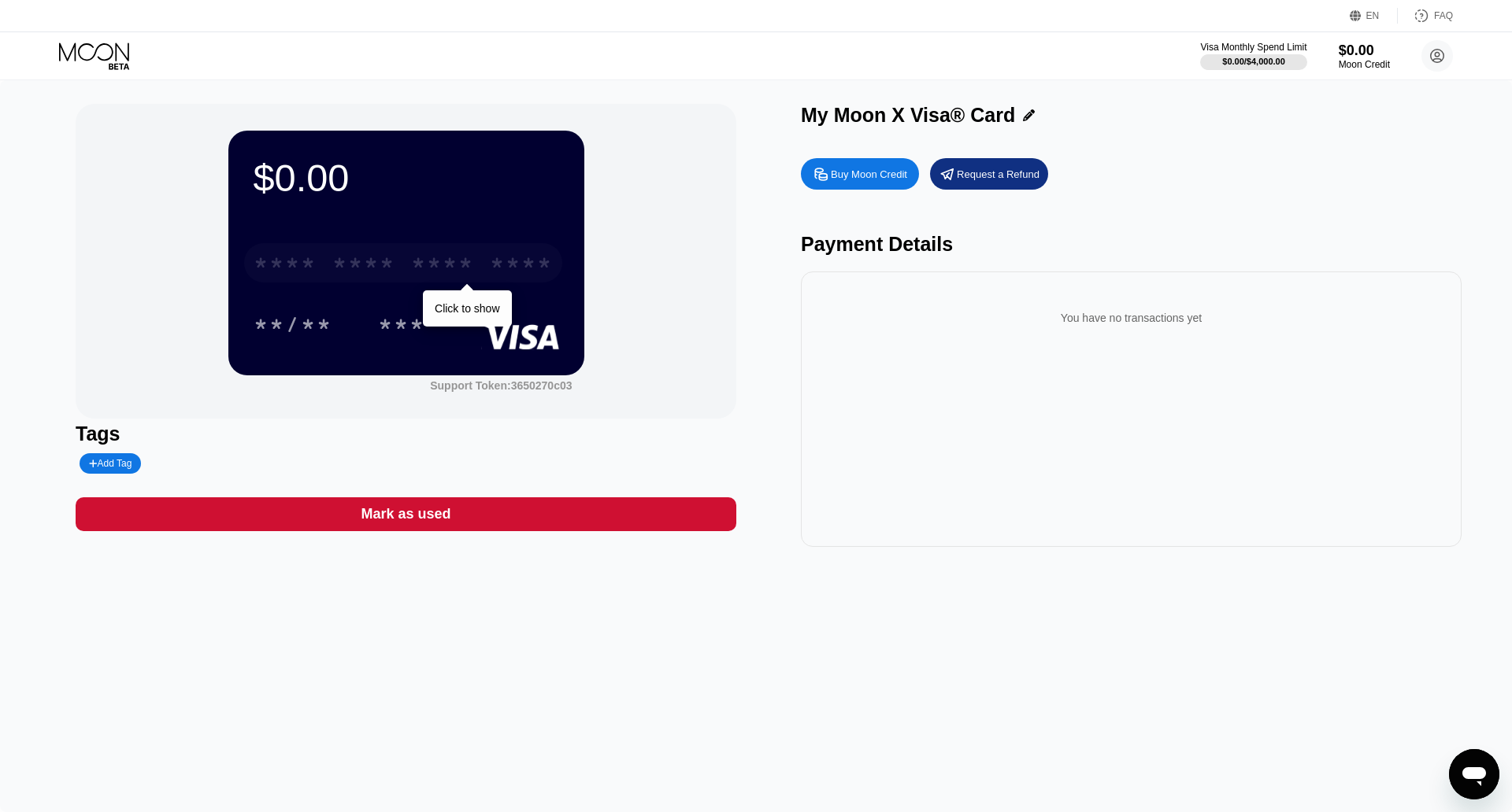
click at [483, 275] on div "* * * * * * * * * * * * ****" at bounding box center [403, 263] width 318 height 40
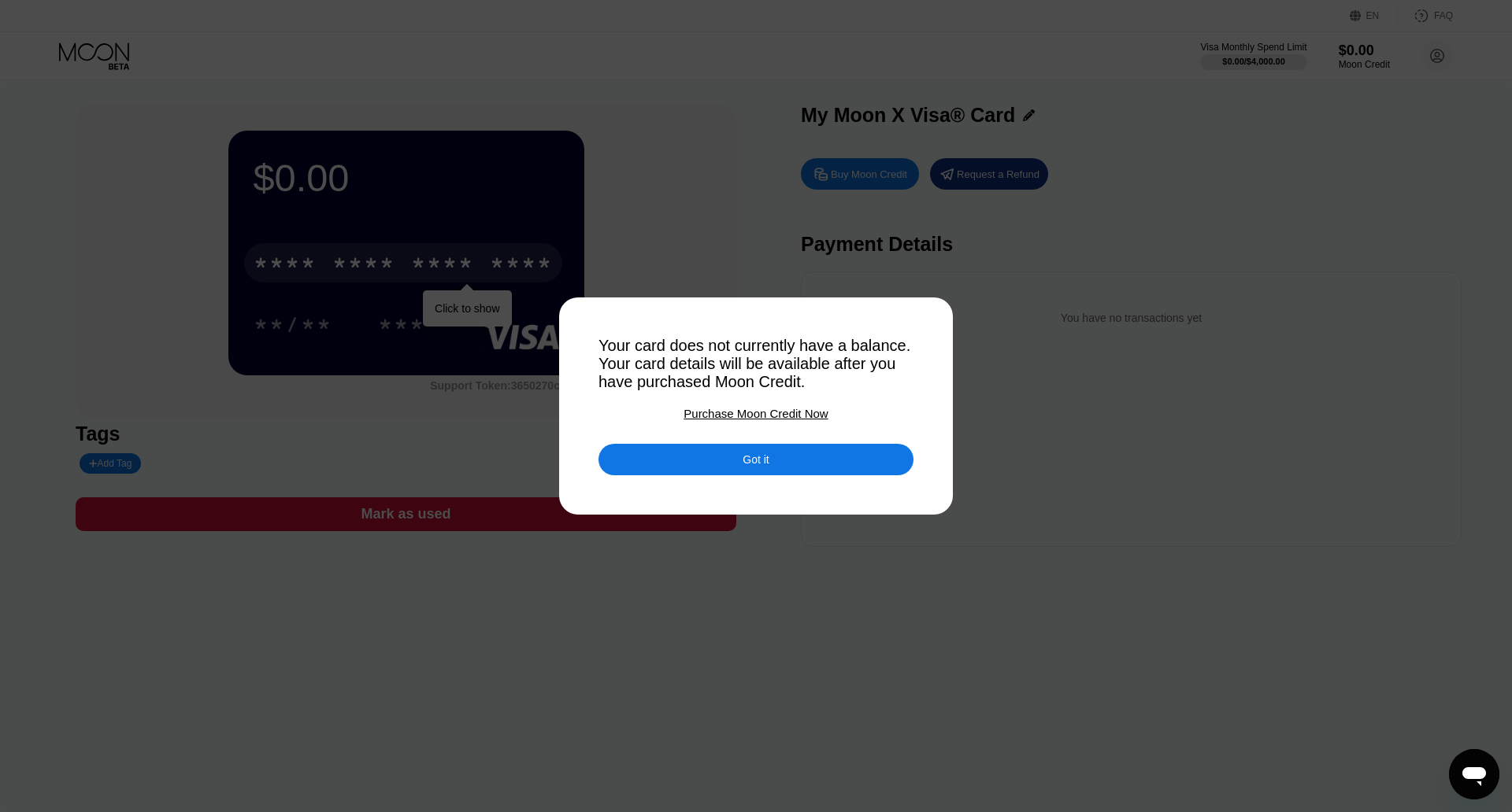
click at [683, 407] on div "Purchase Moon Credit Now" at bounding box center [755, 413] width 144 height 13
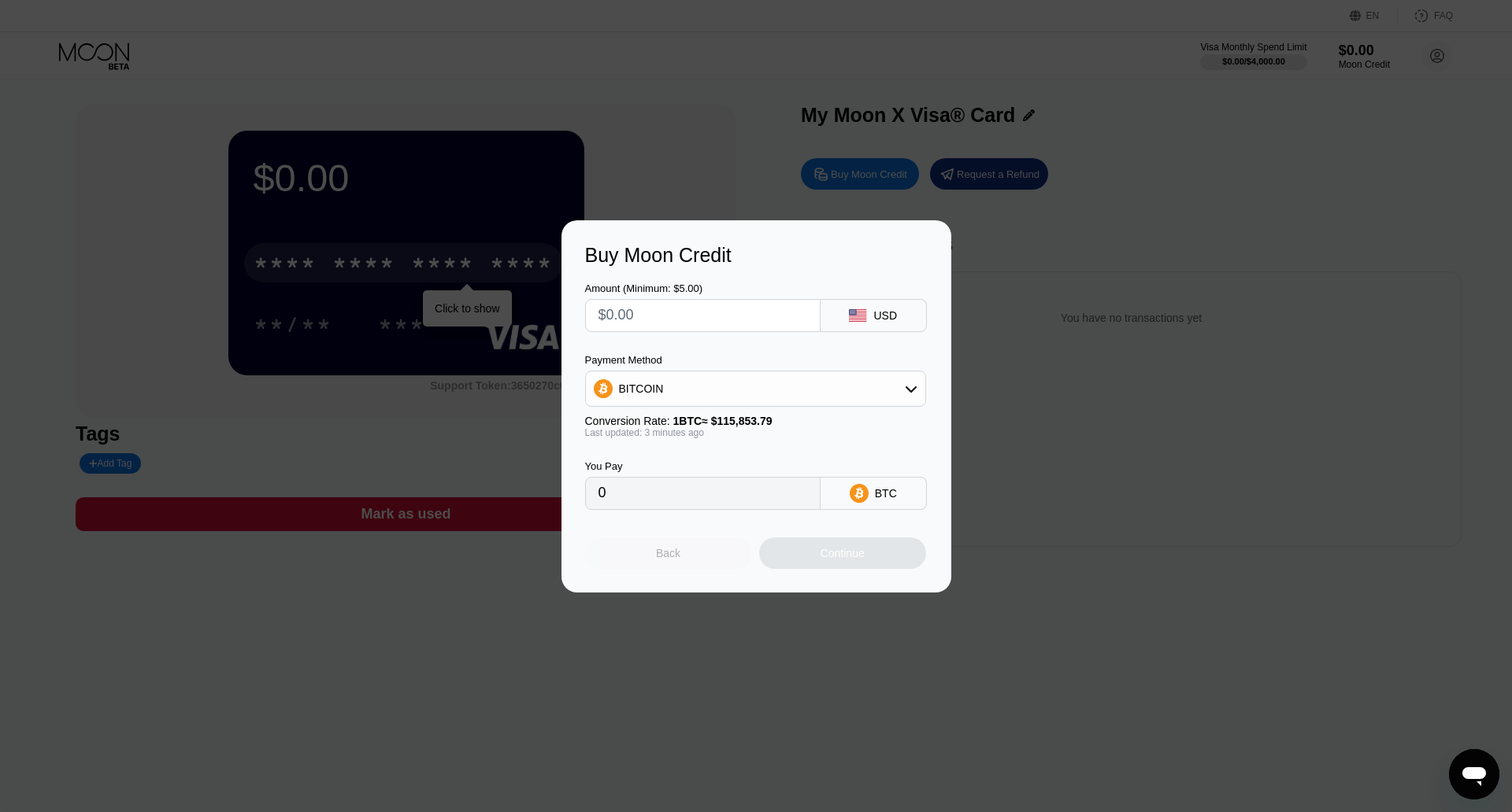
click at [666, 547] on div "Back" at bounding box center [668, 553] width 24 height 13
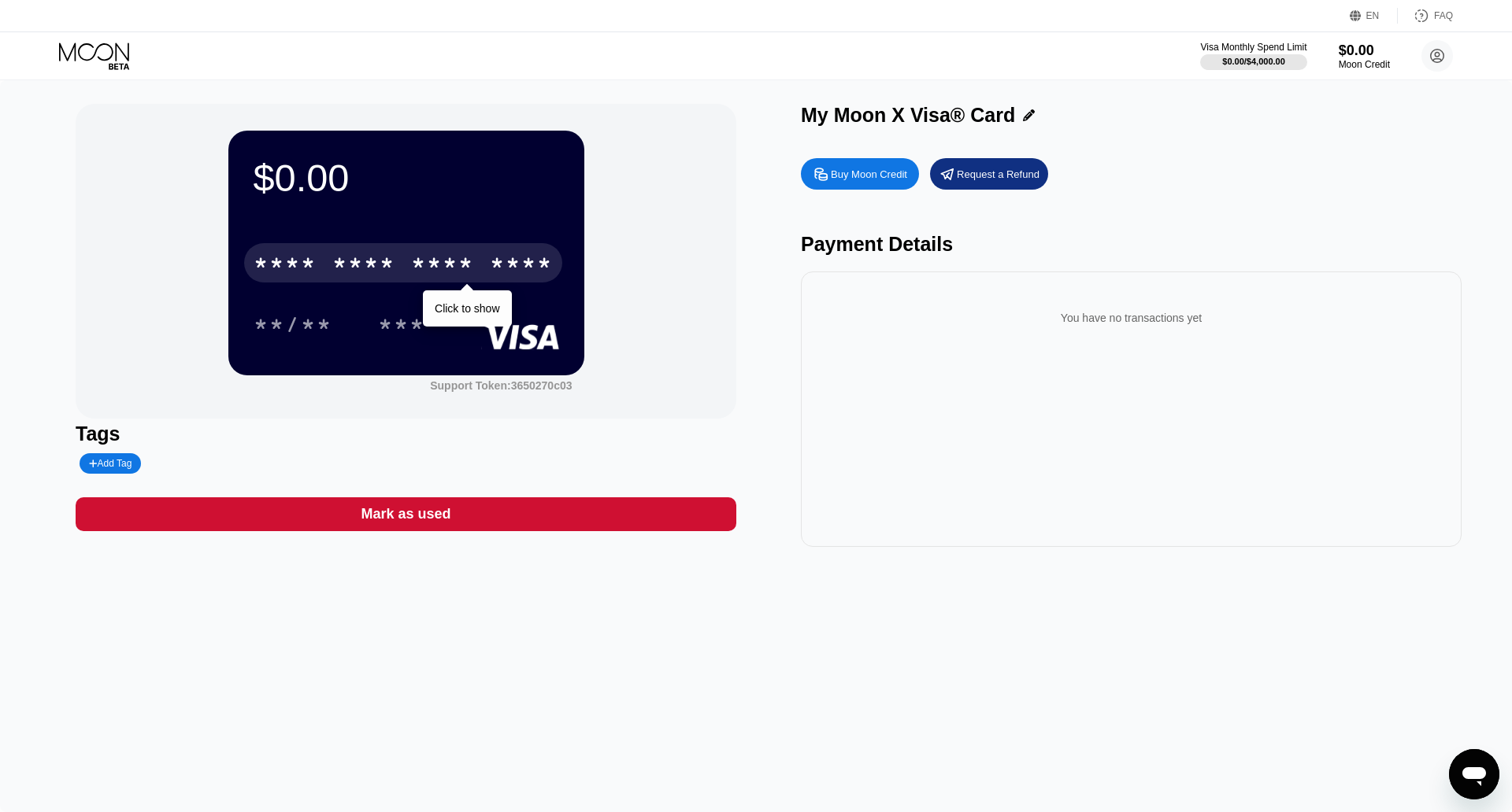
click at [734, 289] on div "$0.00 * * * * * * * * * * * * **** Click to show **/** *** Support Token: 36502…" at bounding box center [755, 325] width 1361 height 443
click at [889, 178] on div "Buy Moon Credit" at bounding box center [868, 174] width 76 height 13
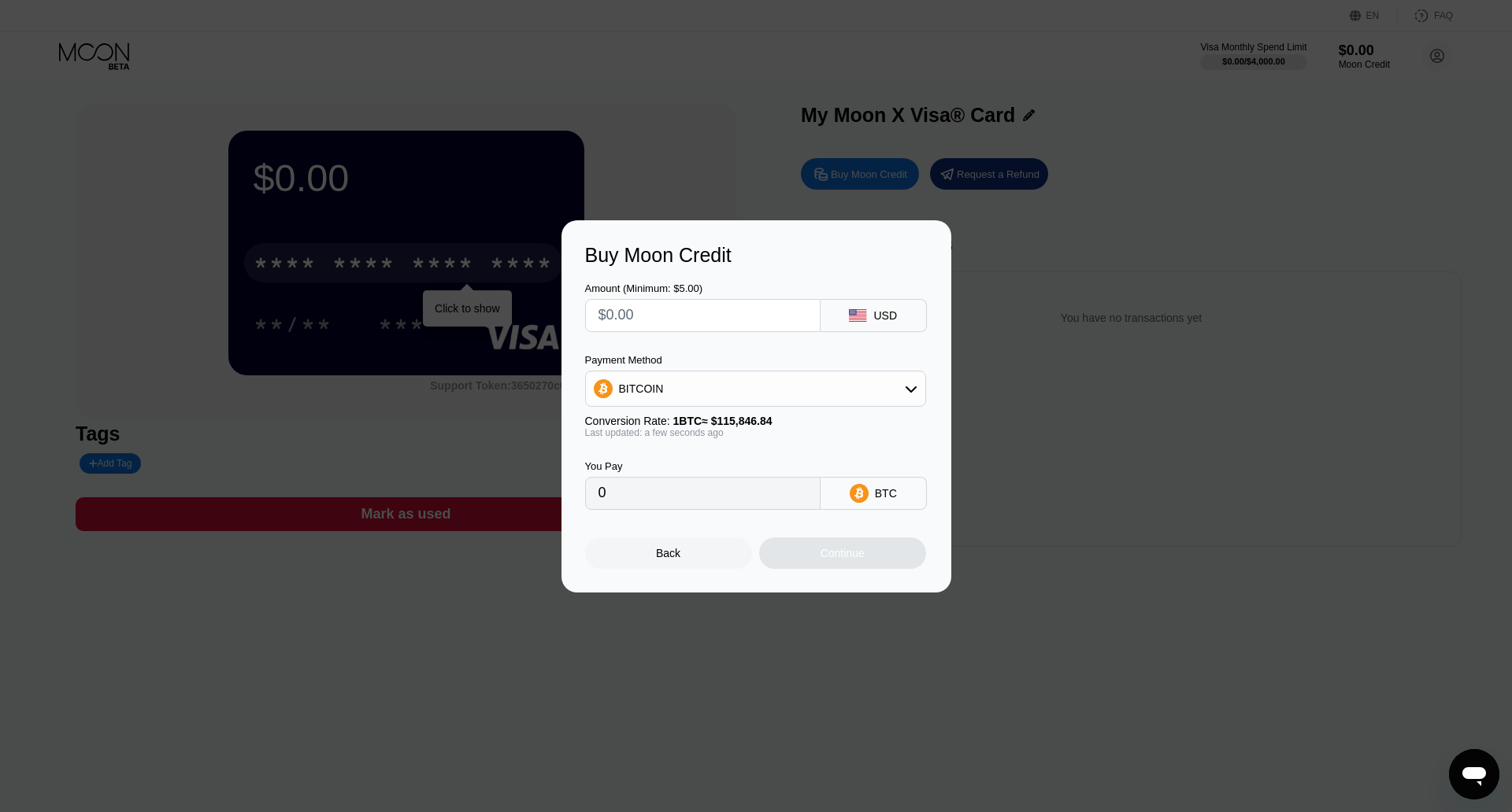
click at [844, 373] on div "BITCOIN" at bounding box center [755, 389] width 340 height 31
click at [813, 451] on div "USDT on TRON" at bounding box center [756, 466] width 332 height 31
type input "0.00"
click at [735, 478] on input "0.00" at bounding box center [702, 493] width 208 height 31
click at [698, 478] on input "0.00" at bounding box center [702, 493] width 208 height 31
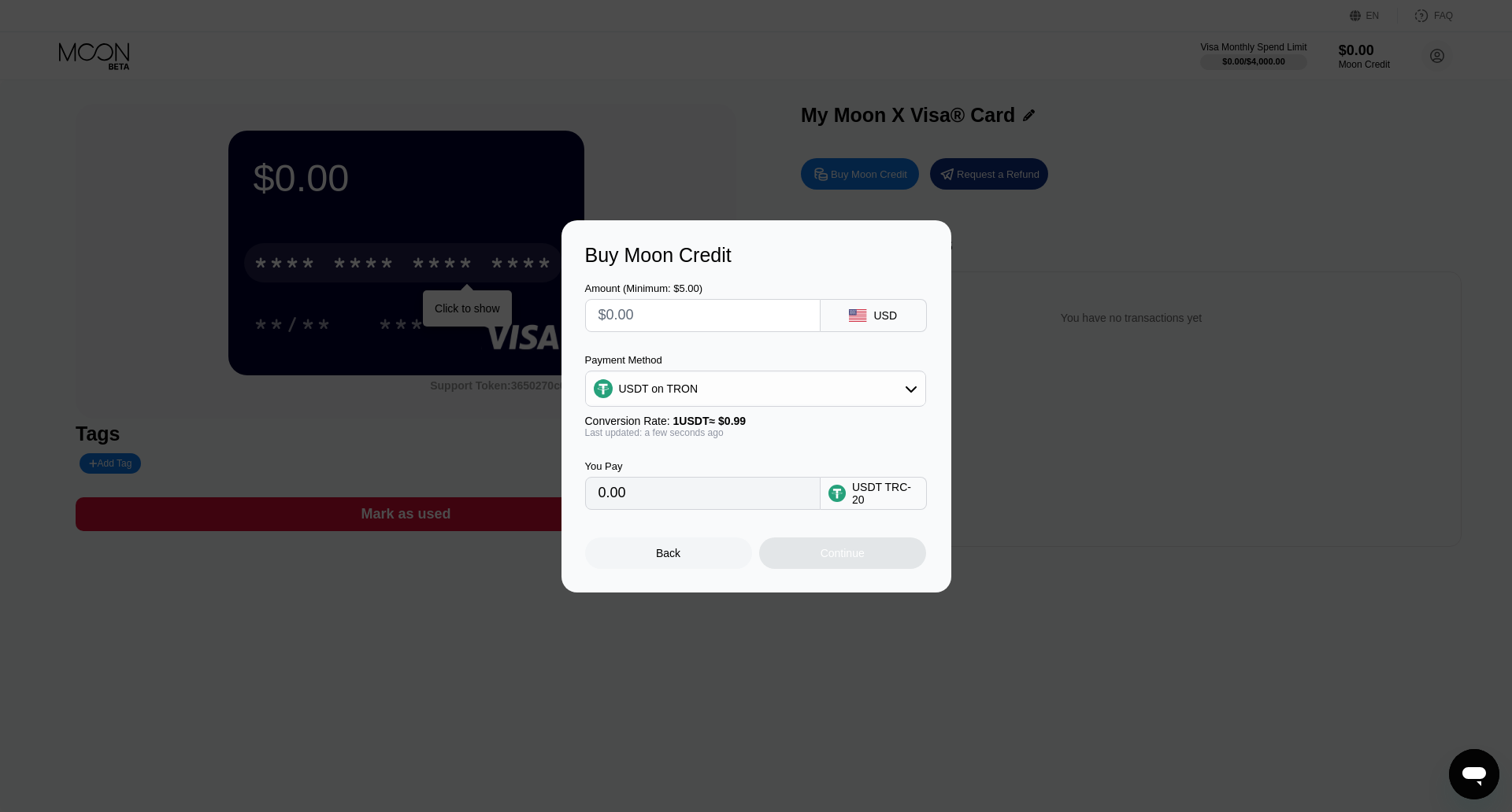
click at [599, 478] on input "0.00" at bounding box center [702, 493] width 208 height 31
click at [686, 537] on div "Back" at bounding box center [668, 553] width 167 height 31
